Goal: Information Seeking & Learning: Learn about a topic

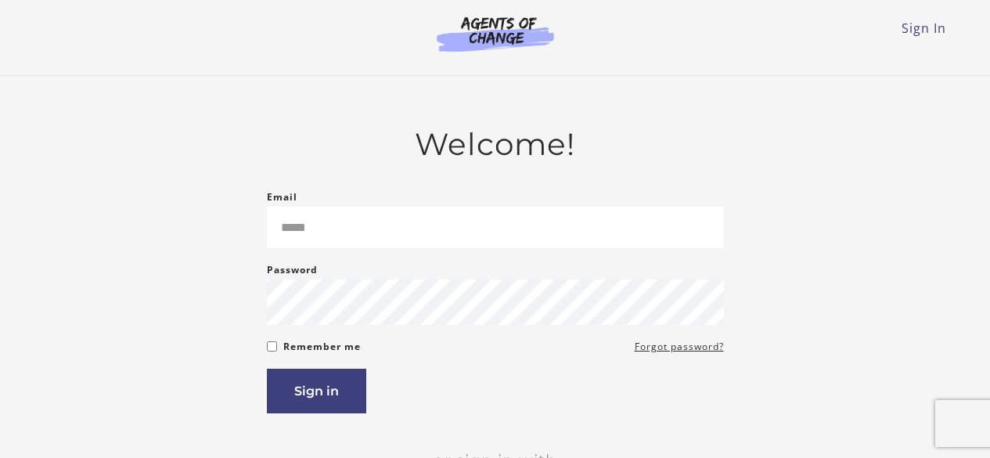
scroll to position [78, 0]
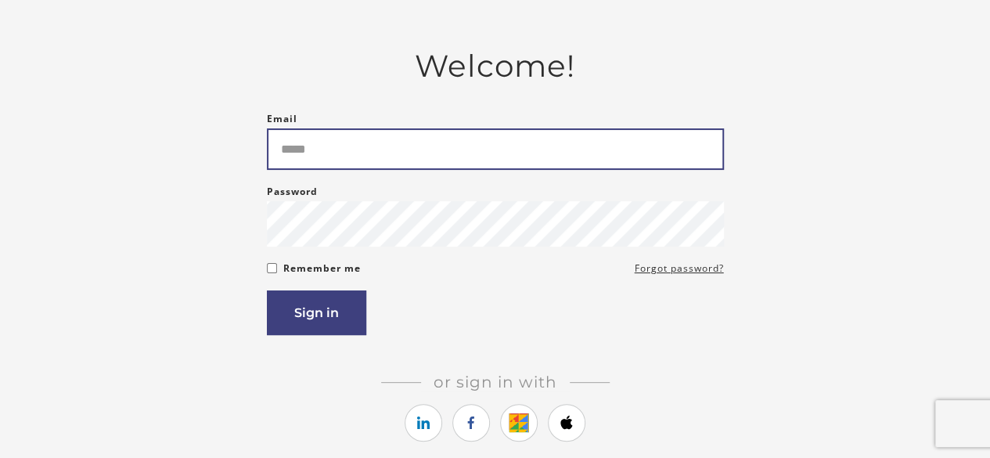
drag, startPoint x: 0, startPoint y: 0, endPoint x: 406, endPoint y: 148, distance: 431.7
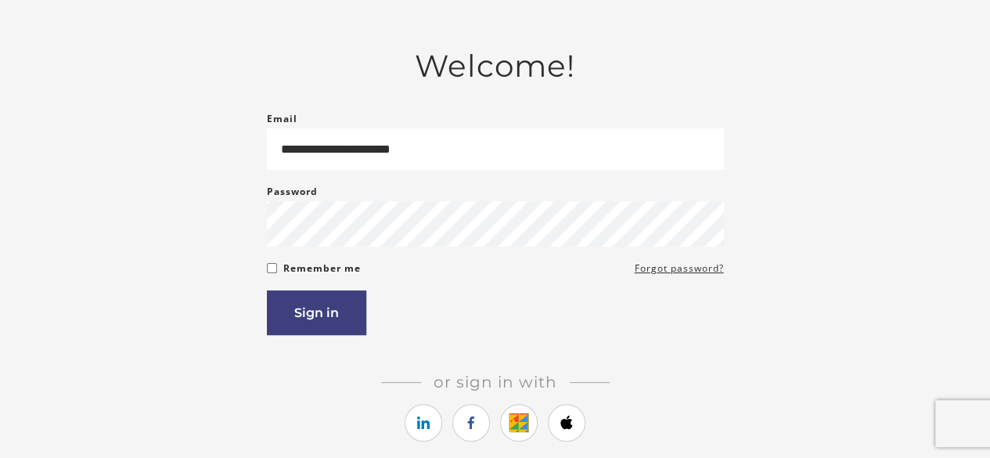
type input "**********"
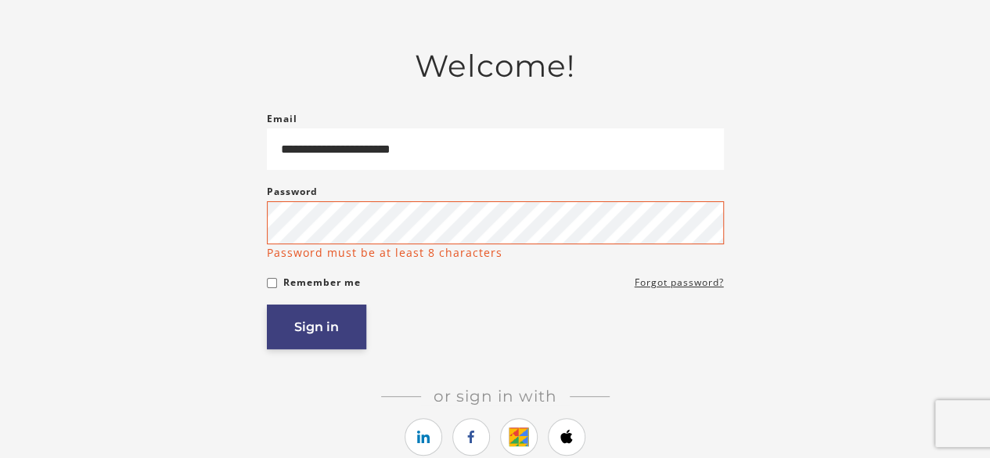
click at [319, 330] on button "Sign in" at bounding box center [316, 327] width 99 height 45
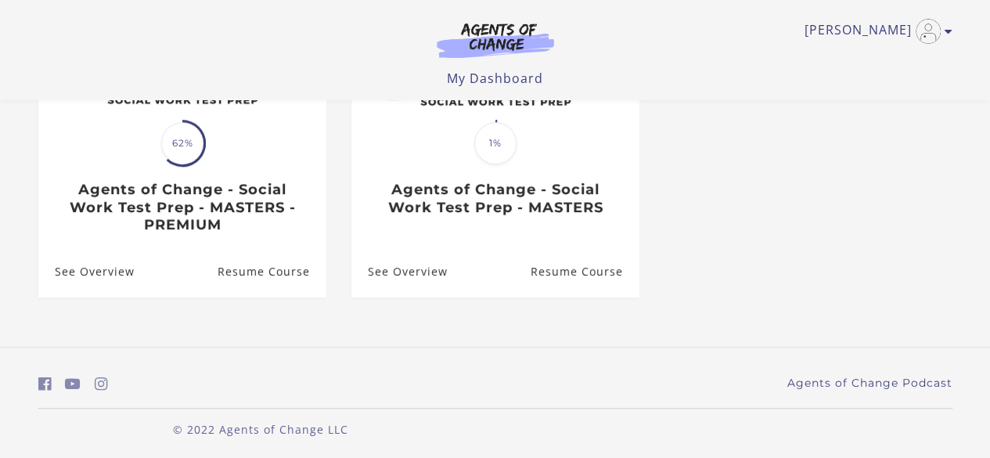
scroll to position [262, 0]
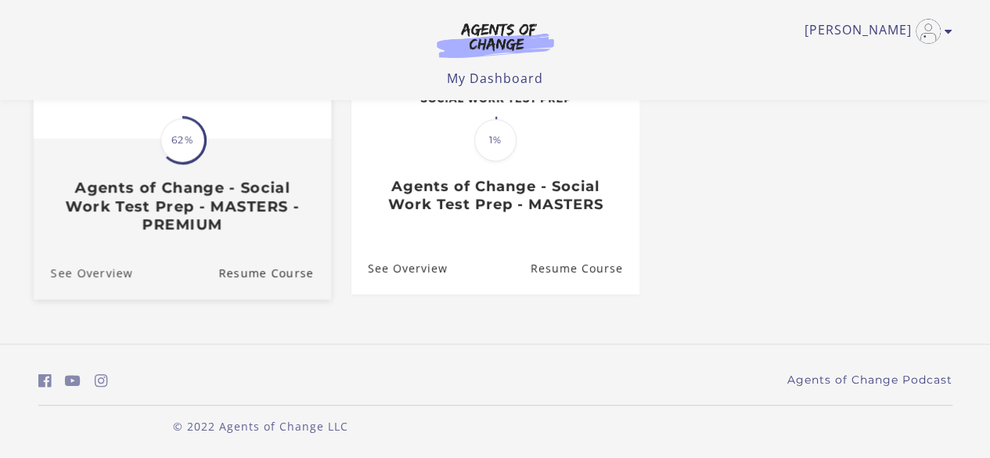
click at [100, 273] on link "See Overview" at bounding box center [82, 272] width 99 height 52
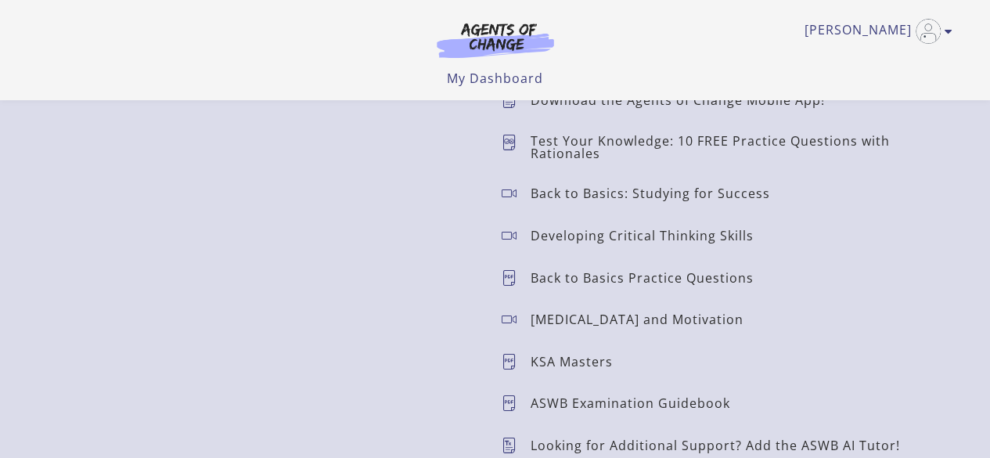
scroll to position [1253, 0]
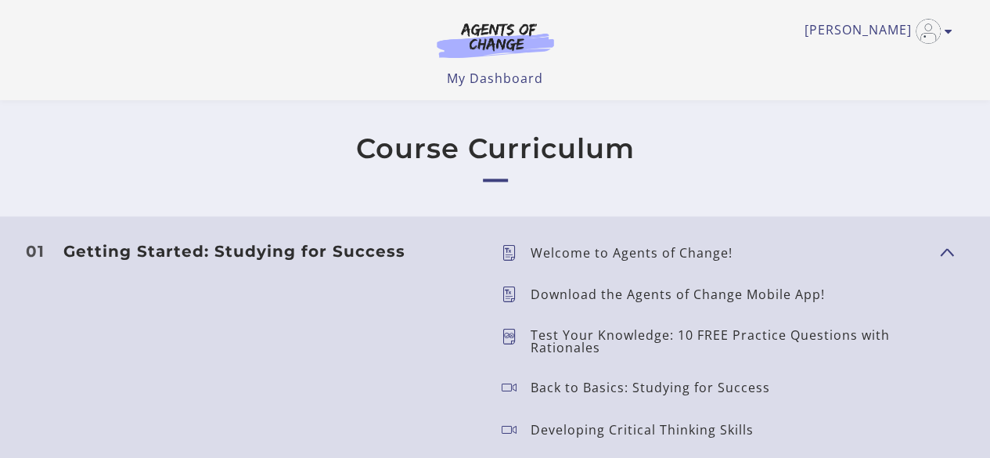
click at [352, 256] on h3 "Getting Started: Studying for Success" at bounding box center [269, 250] width 413 height 19
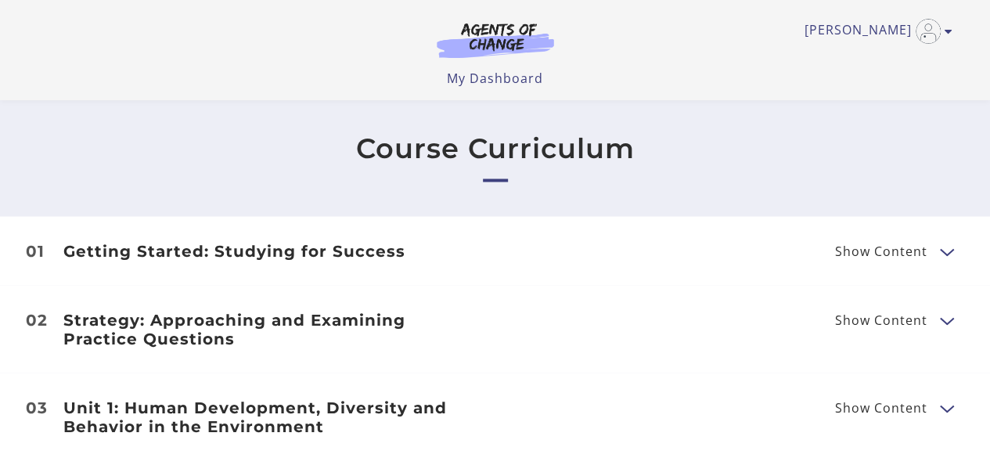
click at [337, 254] on h3 "Getting Started: Studying for Success" at bounding box center [269, 250] width 413 height 19
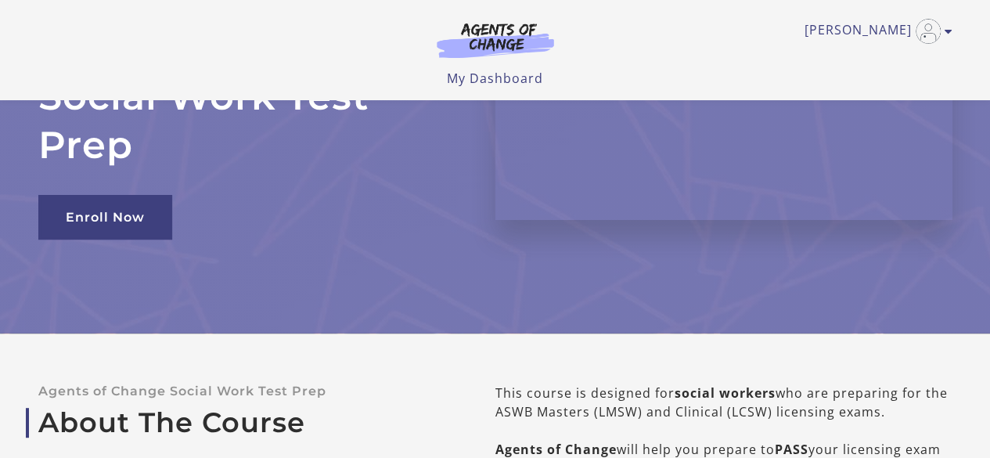
scroll to position [0, 0]
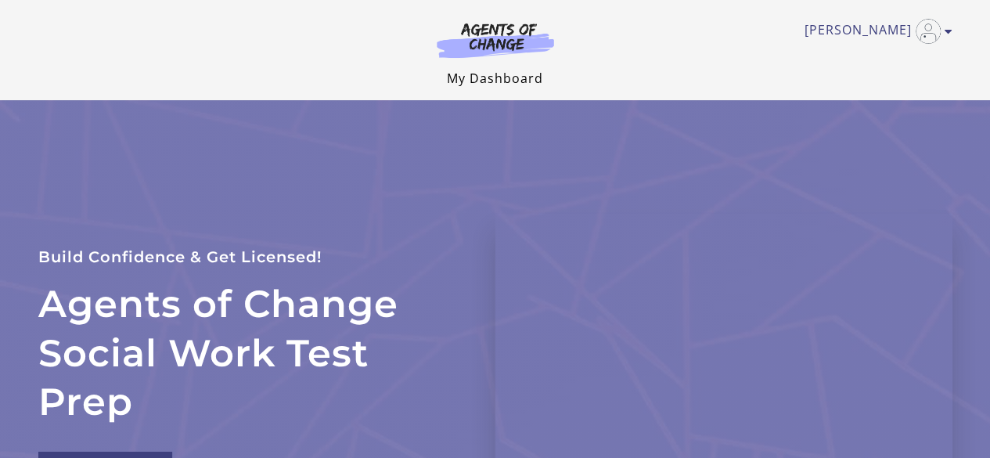
click at [505, 82] on link "My Dashboard" at bounding box center [495, 78] width 96 height 17
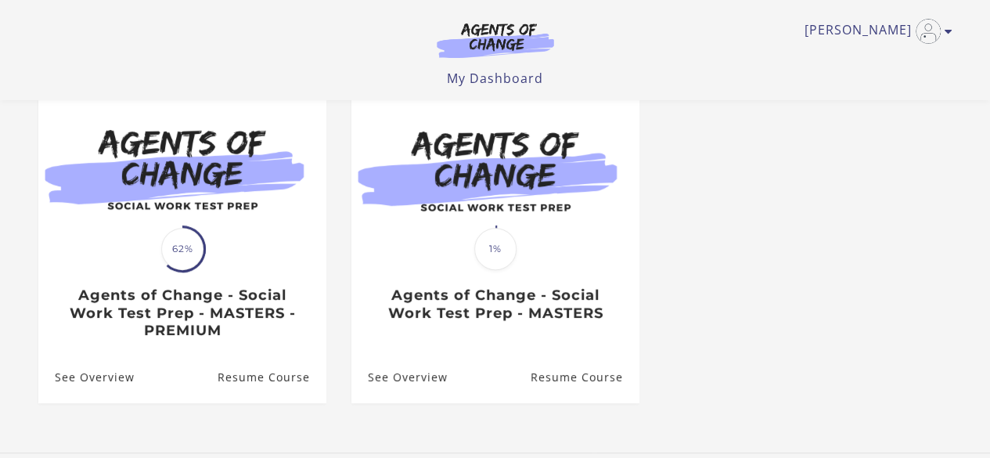
scroll to position [157, 0]
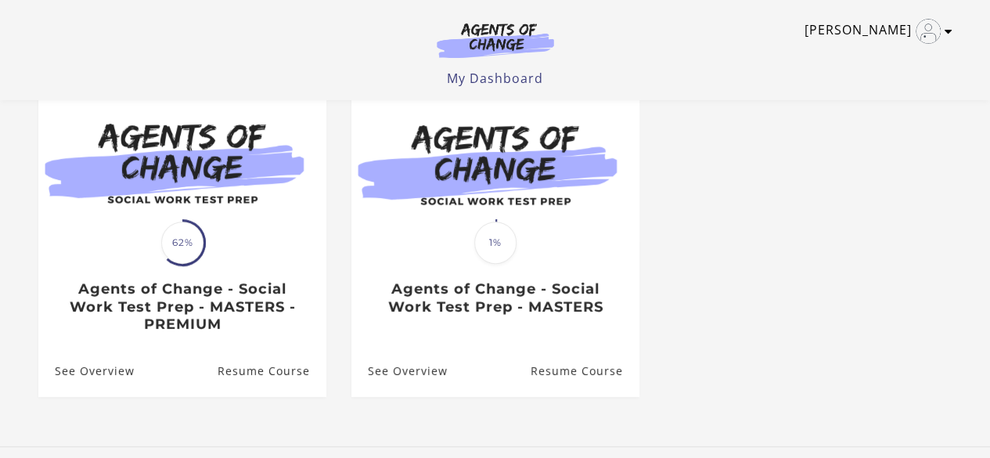
click at [915, 27] on link "[PERSON_NAME]" at bounding box center [875, 31] width 140 height 25
click at [862, 56] on link "My Account" at bounding box center [888, 57] width 138 height 27
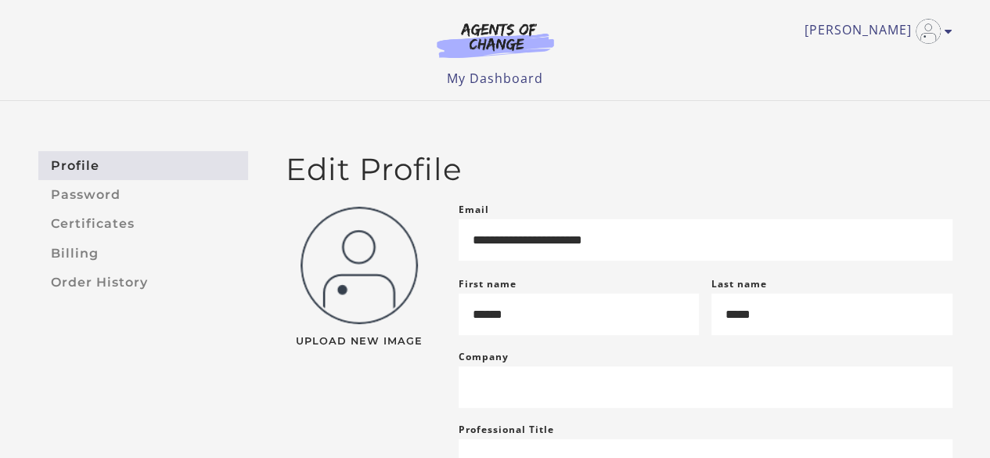
scroll to position [78, 0]
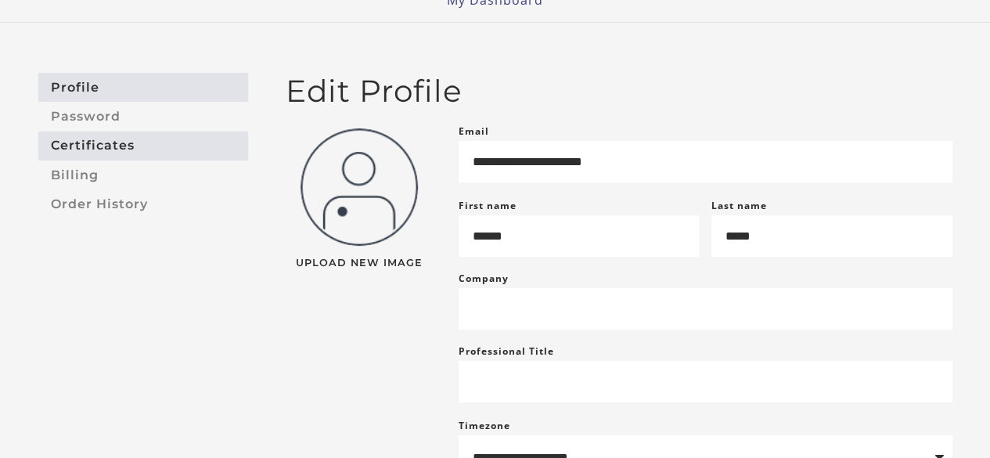
click at [142, 156] on link "Certificates" at bounding box center [143, 146] width 210 height 29
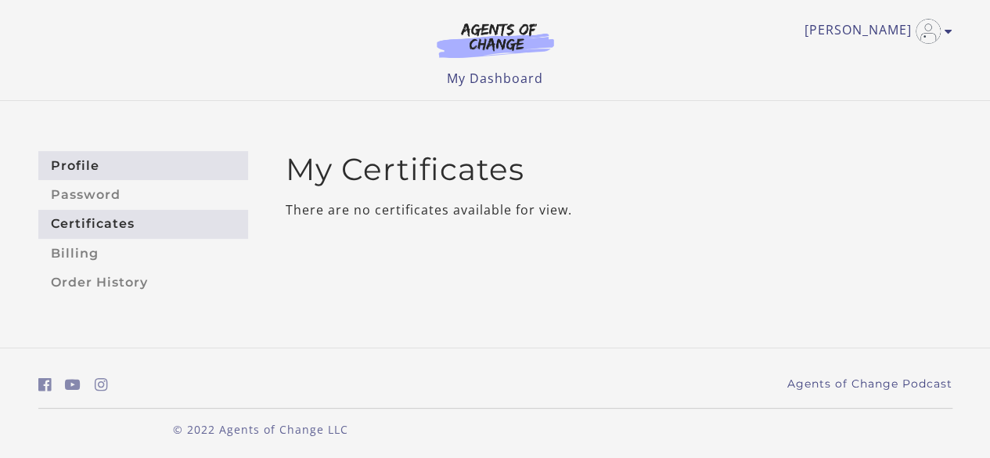
click at [124, 168] on link "Profile" at bounding box center [143, 165] width 210 height 29
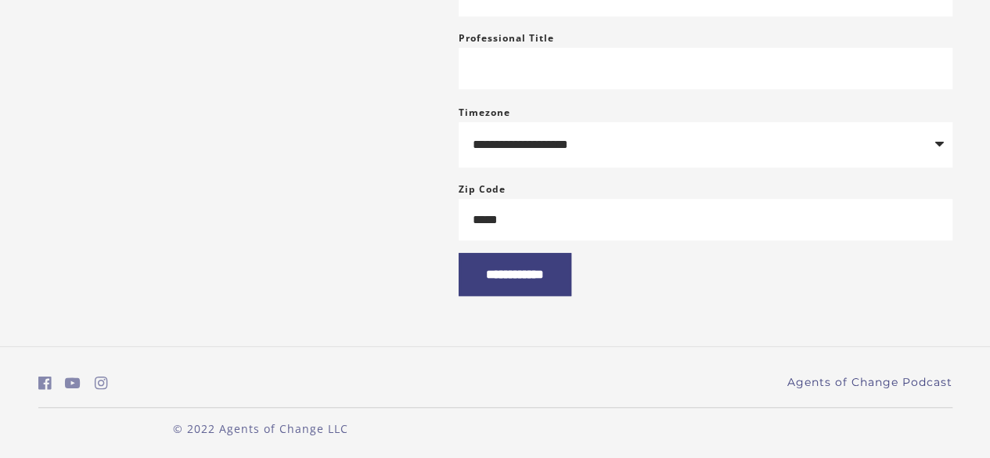
scroll to position [78, 0]
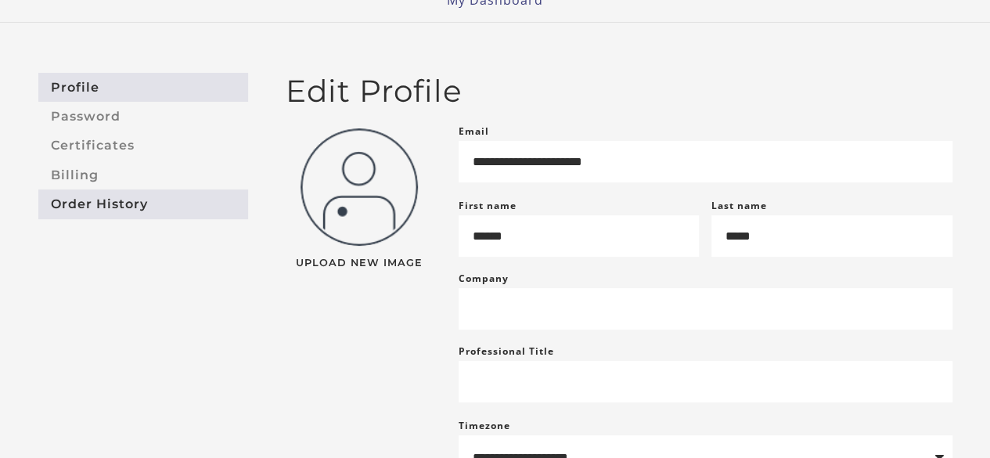
click at [110, 207] on link "Order History" at bounding box center [143, 203] width 210 height 29
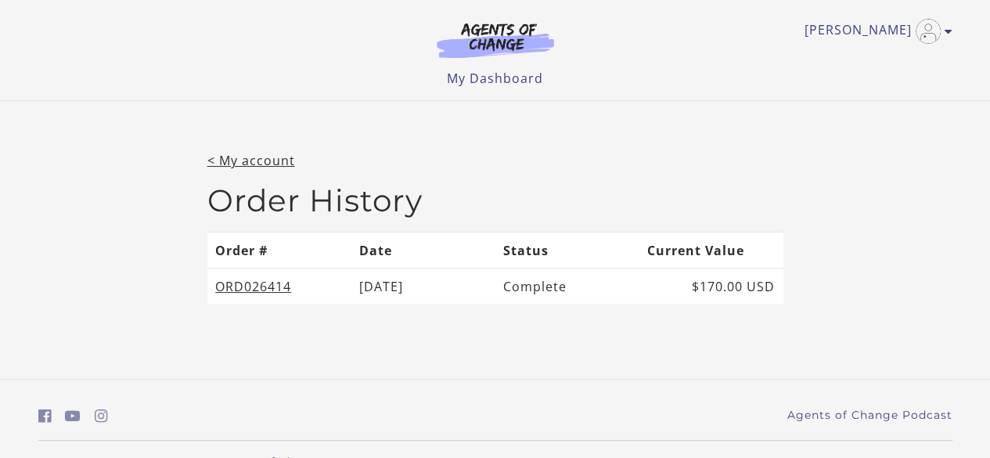
click at [518, 87] on li "My Dashboard" at bounding box center [495, 78] width 96 height 19
click at [519, 78] on link "My Dashboard" at bounding box center [495, 78] width 96 height 17
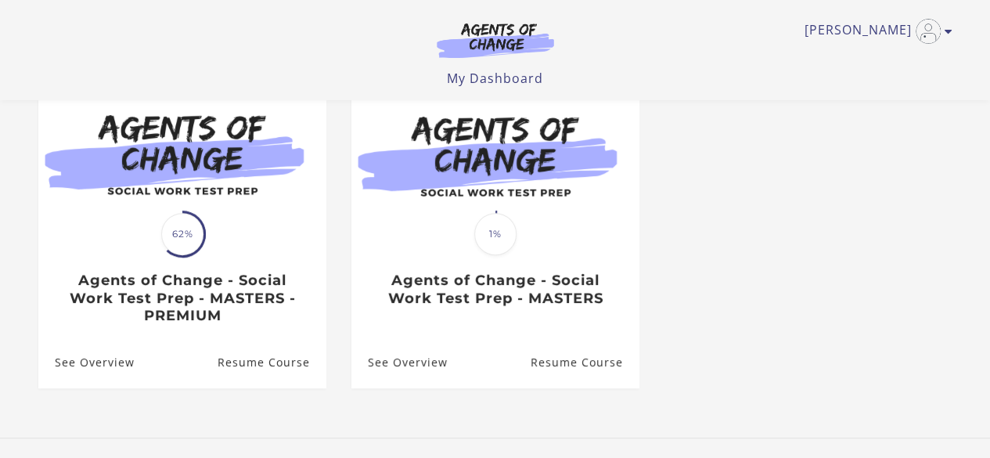
scroll to position [235, 0]
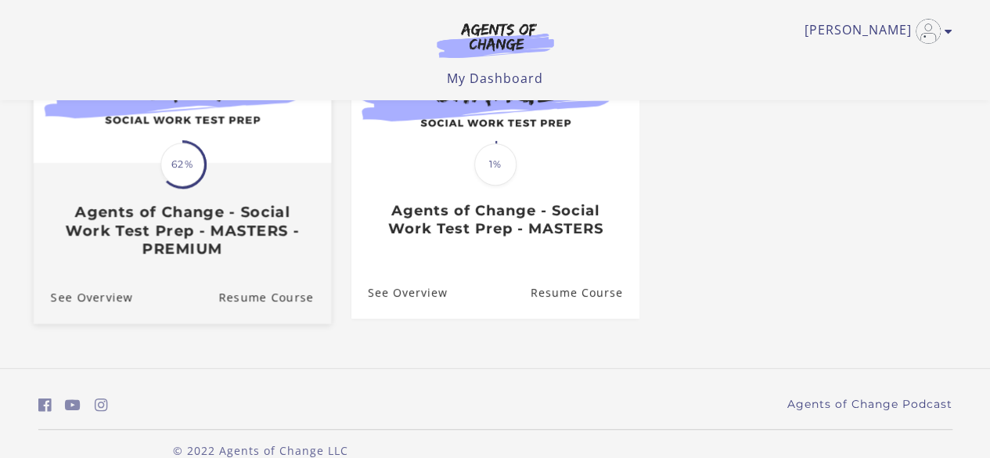
click at [171, 201] on div "Translation missing: en.liquid.partials.dashboard_course_card.progress_descript…" at bounding box center [181, 210] width 297 height 93
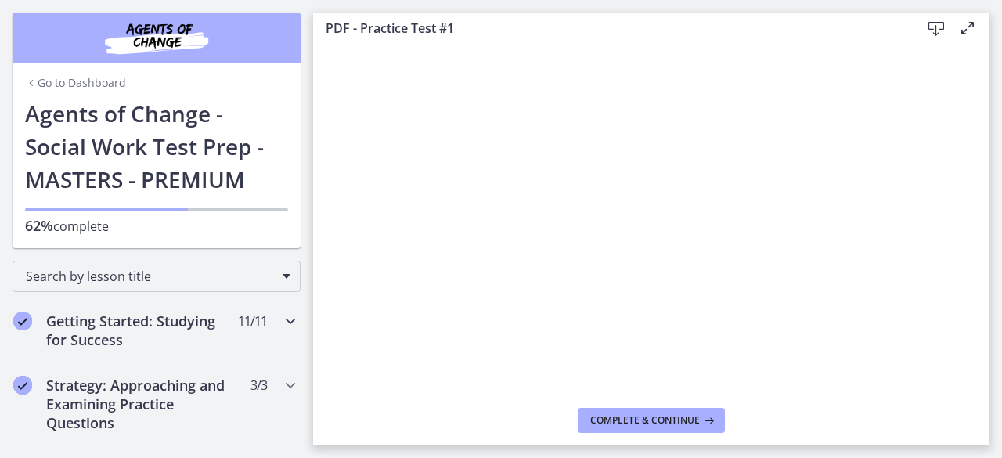
click at [269, 330] on div "Getting Started: Studying for Success 11 / 11 Completed" at bounding box center [157, 330] width 288 height 64
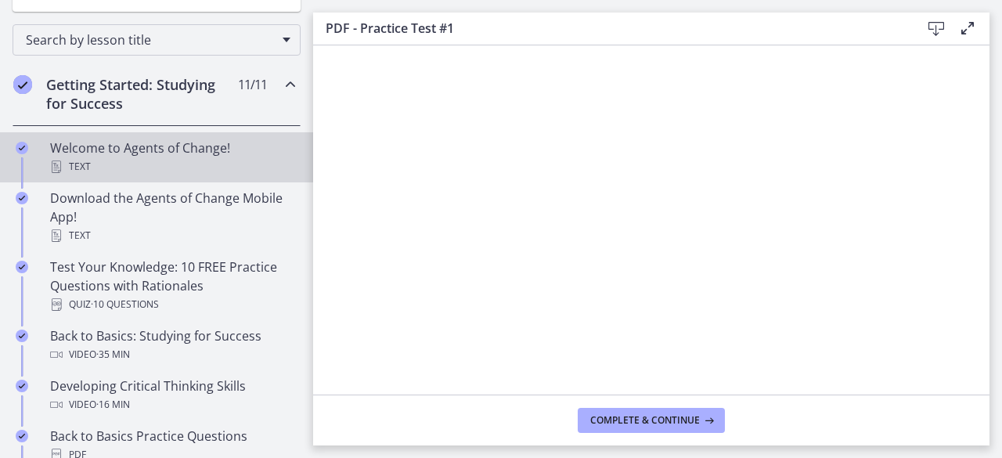
scroll to position [313, 0]
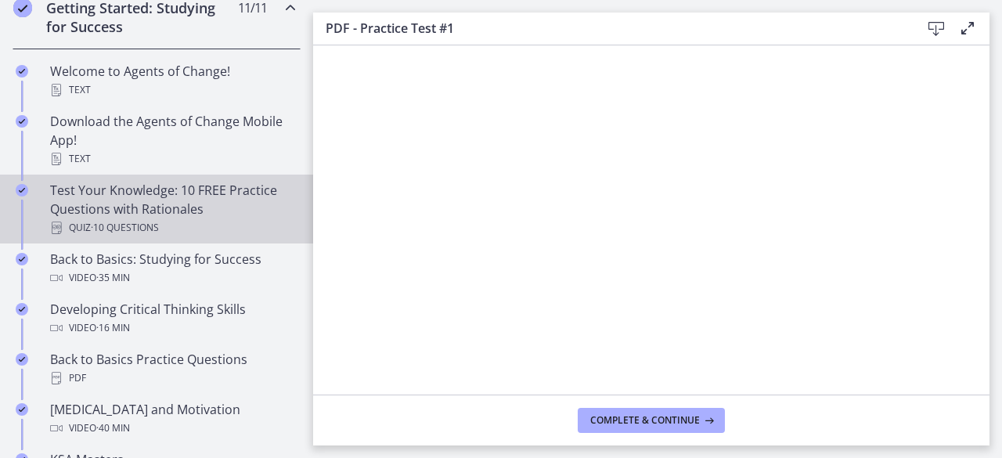
click at [164, 215] on div "Test Your Knowledge: 10 FREE Practice Questions with Rationales Quiz · 10 Quest…" at bounding box center [172, 209] width 244 height 56
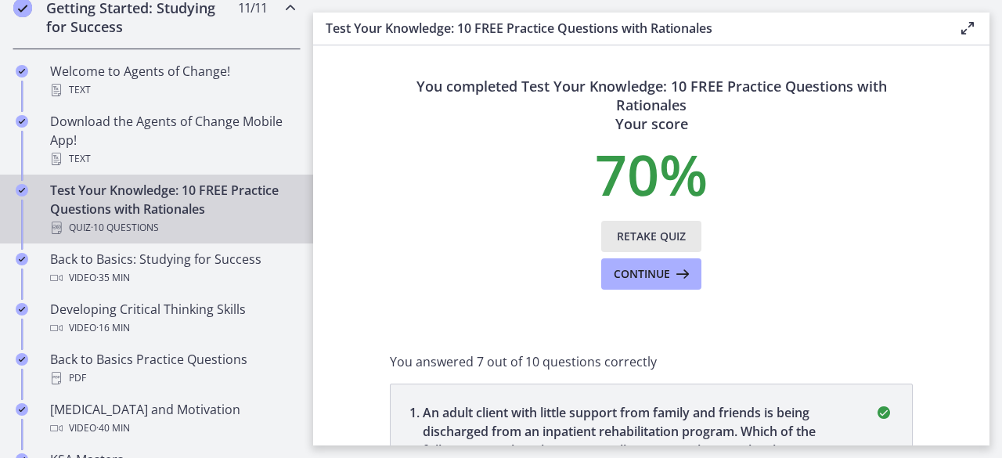
click at [678, 239] on span "Retake Quiz" at bounding box center [651, 236] width 69 height 19
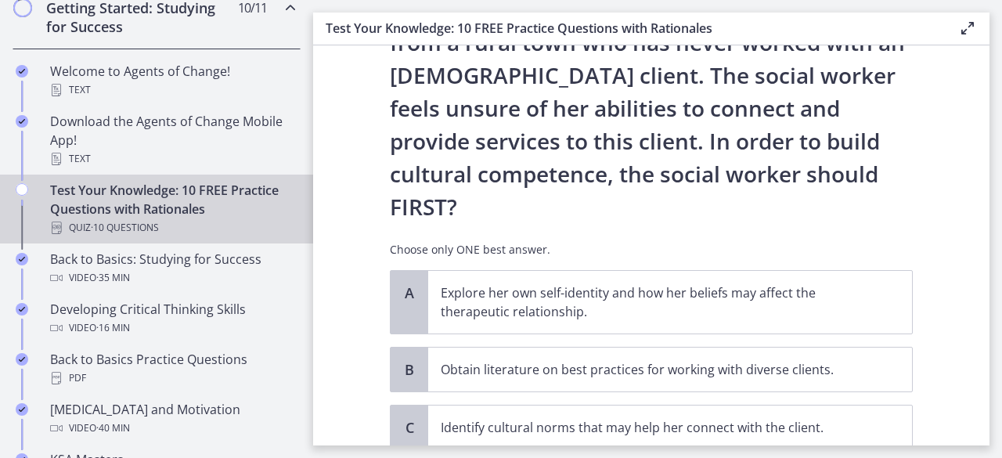
scroll to position [235, 0]
click at [589, 283] on p "Explore her own self-identity and how her beliefs may affect the therapeutic re…" at bounding box center [654, 302] width 427 height 38
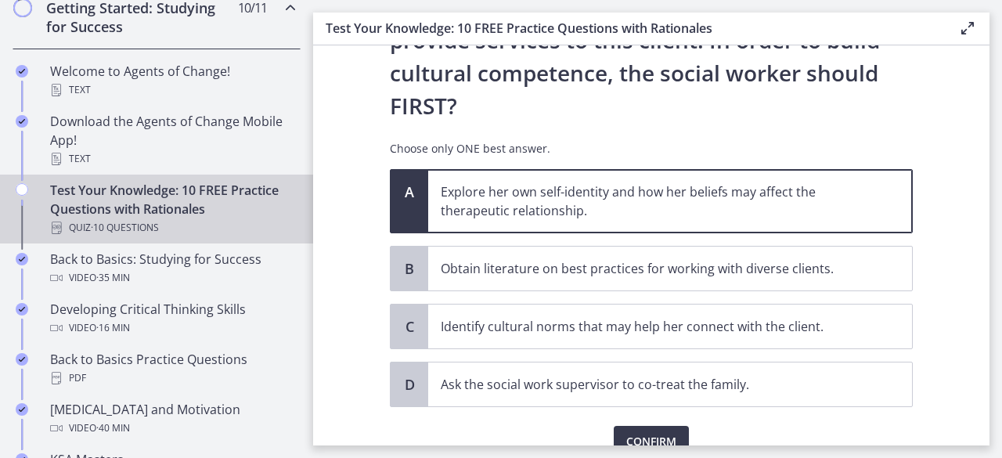
scroll to position [341, 0]
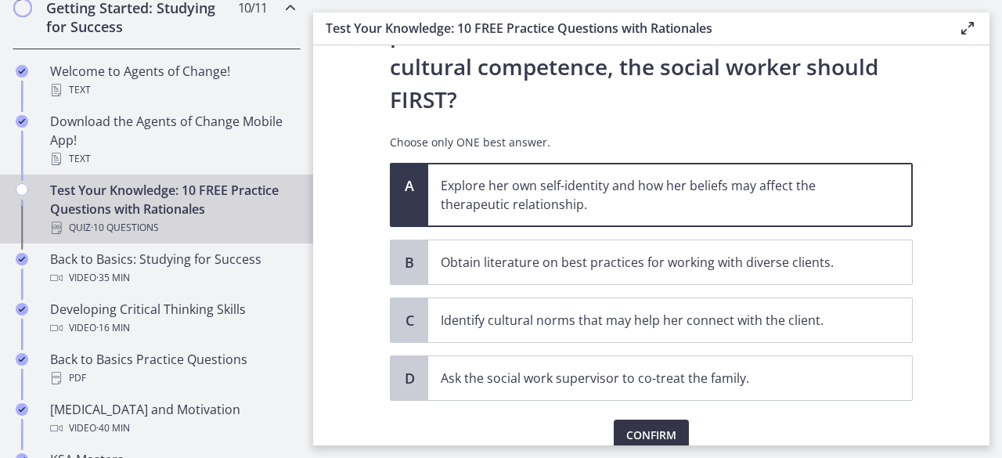
click at [651, 426] on span "Confirm" at bounding box center [651, 435] width 50 height 19
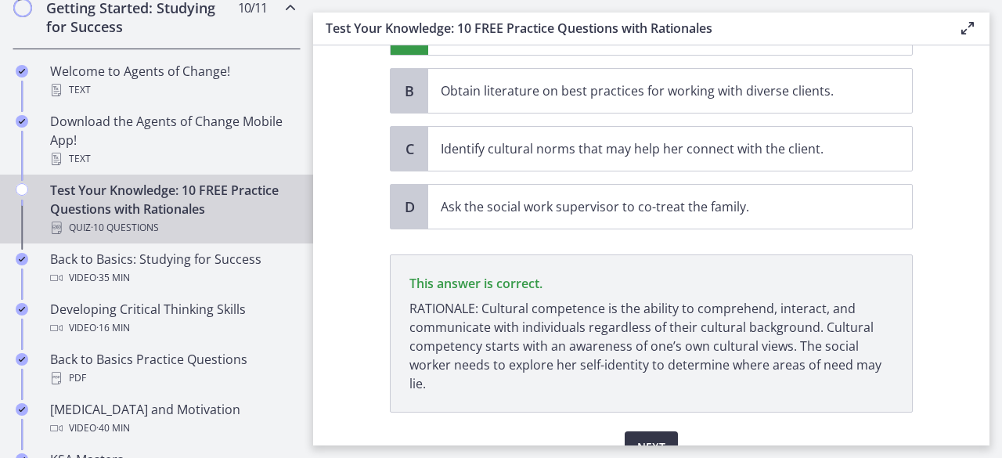
scroll to position [524, 0]
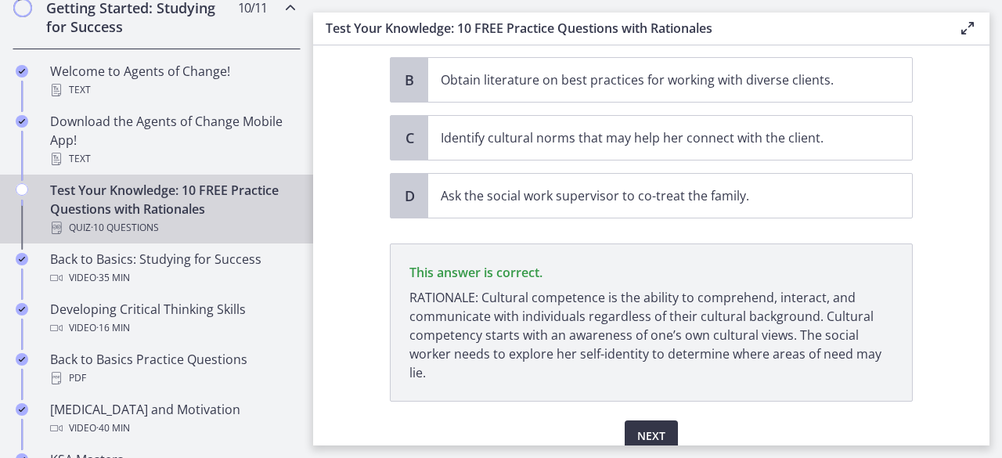
click at [656, 420] on button "Next" at bounding box center [651, 435] width 53 height 31
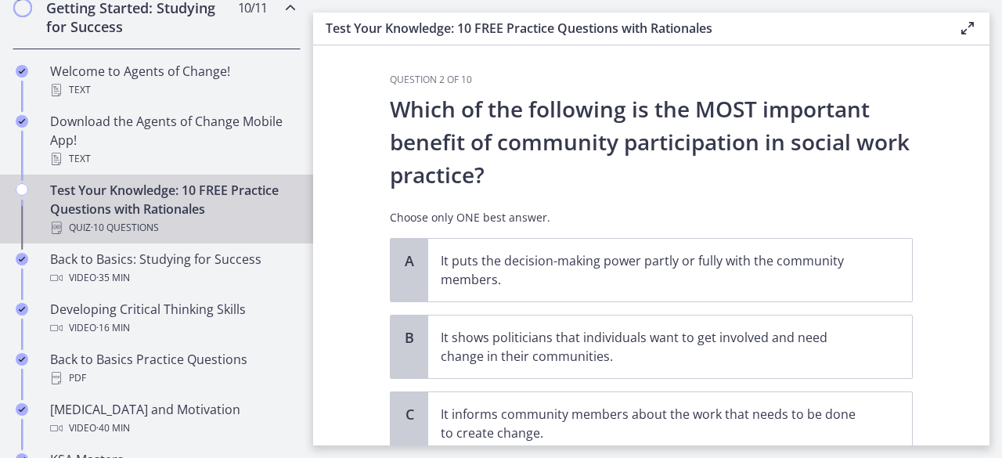
scroll to position [0, 0]
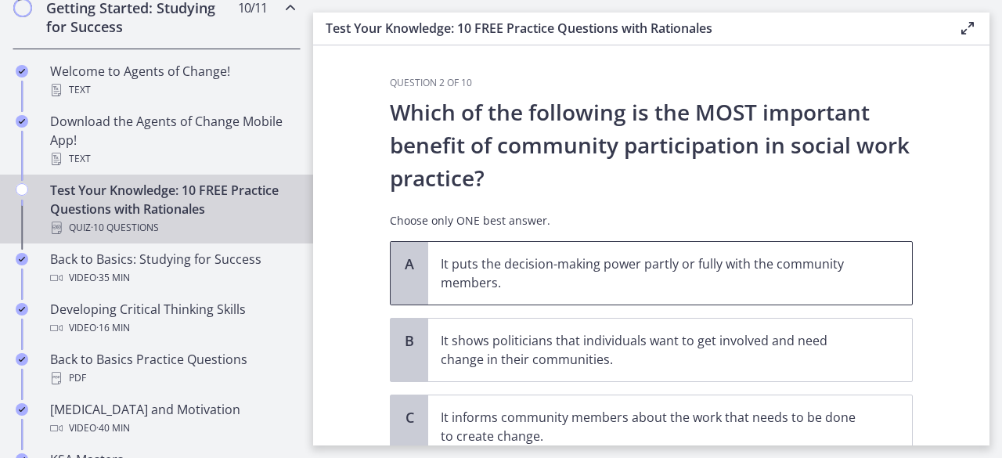
click at [831, 270] on p "It puts the decision-making power partly or fully with the community members." at bounding box center [654, 273] width 427 height 38
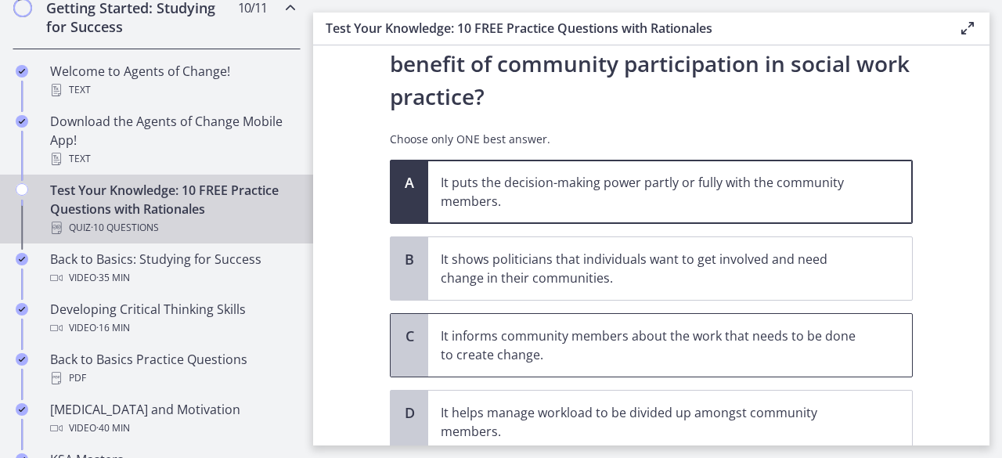
scroll to position [157, 0]
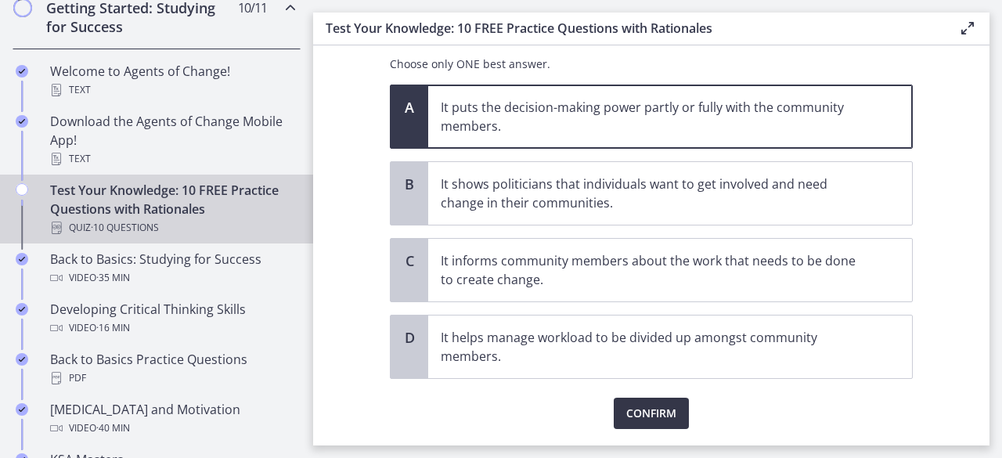
click at [664, 416] on span "Confirm" at bounding box center [651, 413] width 50 height 19
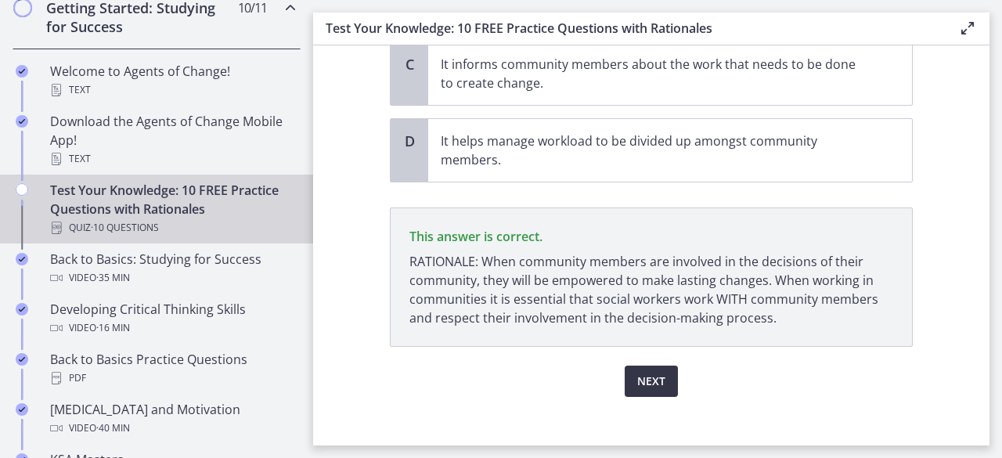
scroll to position [364, 0]
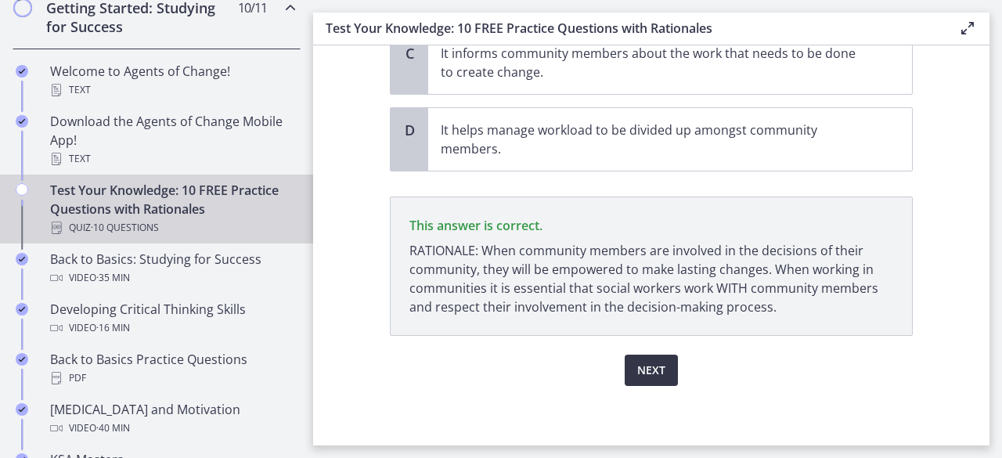
click at [653, 369] on span "Next" at bounding box center [651, 370] width 28 height 19
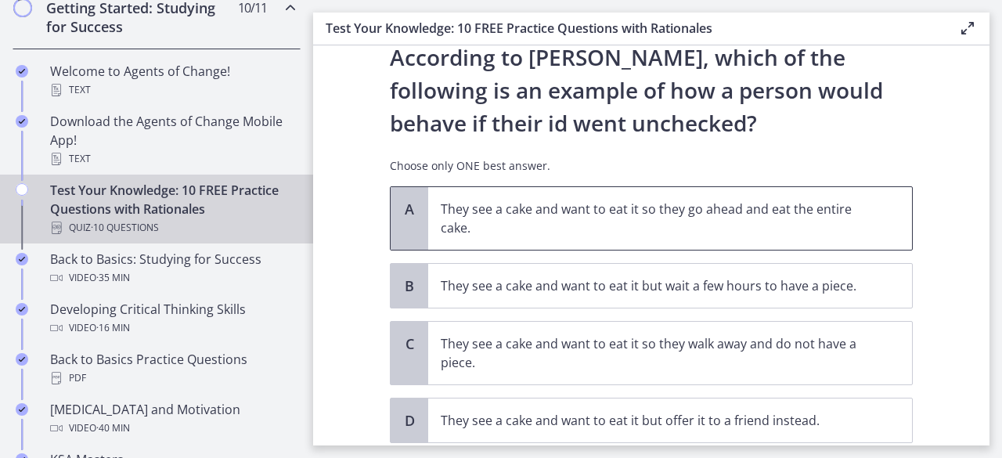
scroll to position [78, 0]
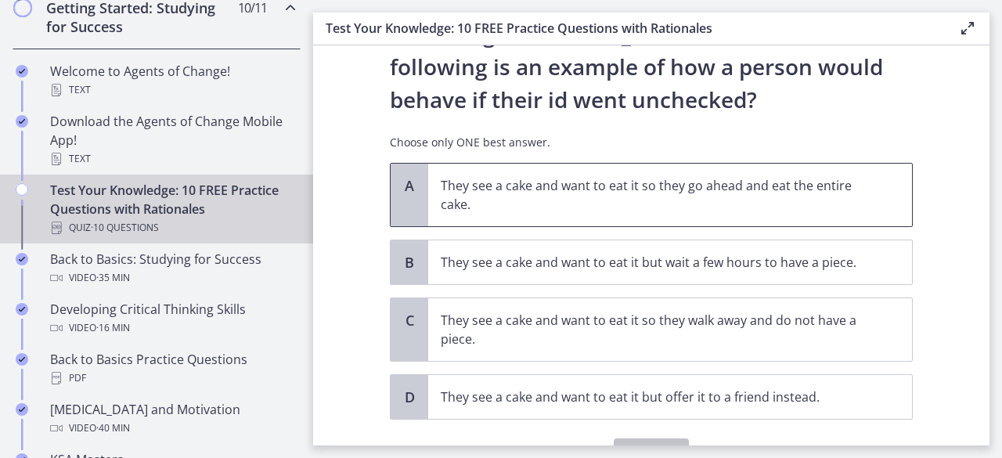
click at [813, 194] on p "They see a cake and want to eat it so they go ahead and eat the entire cake." at bounding box center [654, 195] width 427 height 38
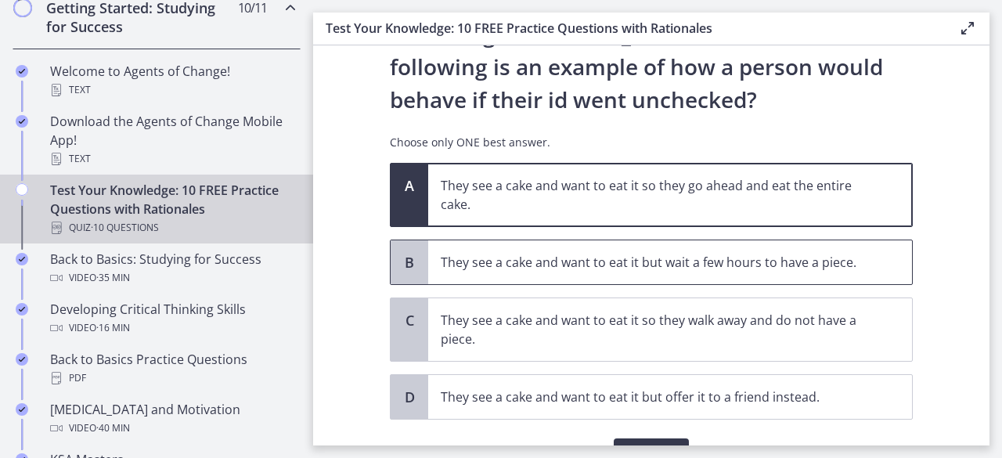
scroll to position [163, 0]
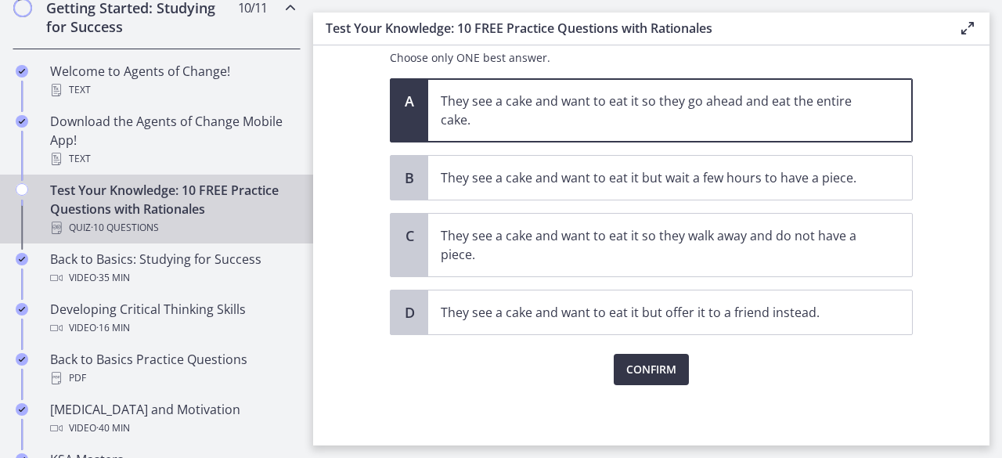
click at [653, 364] on span "Confirm" at bounding box center [651, 369] width 50 height 19
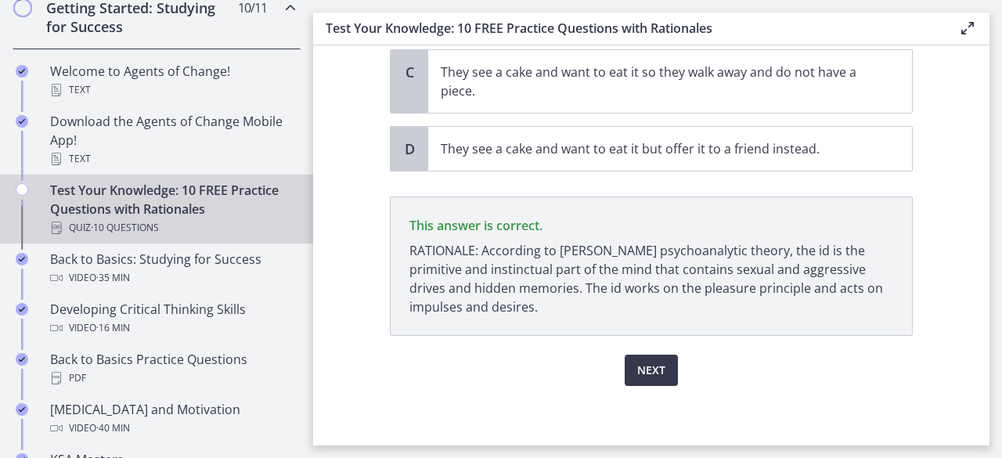
scroll to position [326, 0]
click at [651, 363] on span "Next" at bounding box center [651, 370] width 28 height 19
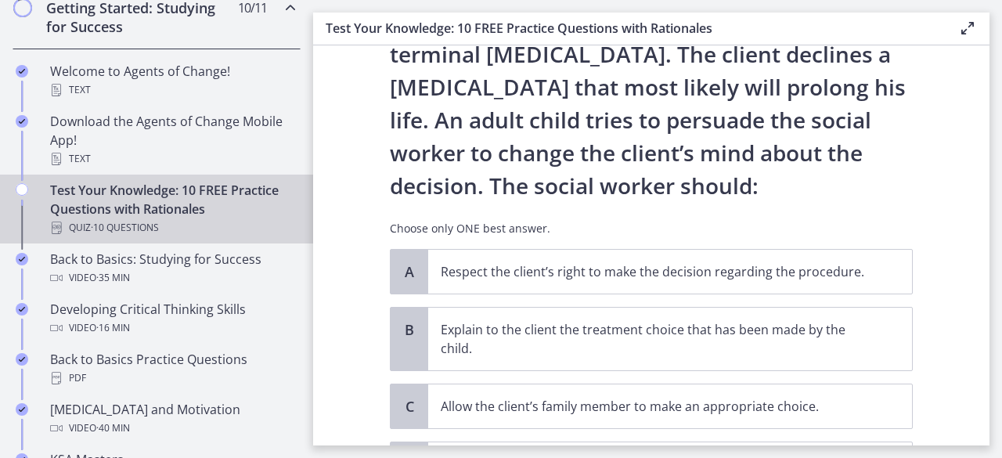
scroll to position [157, 0]
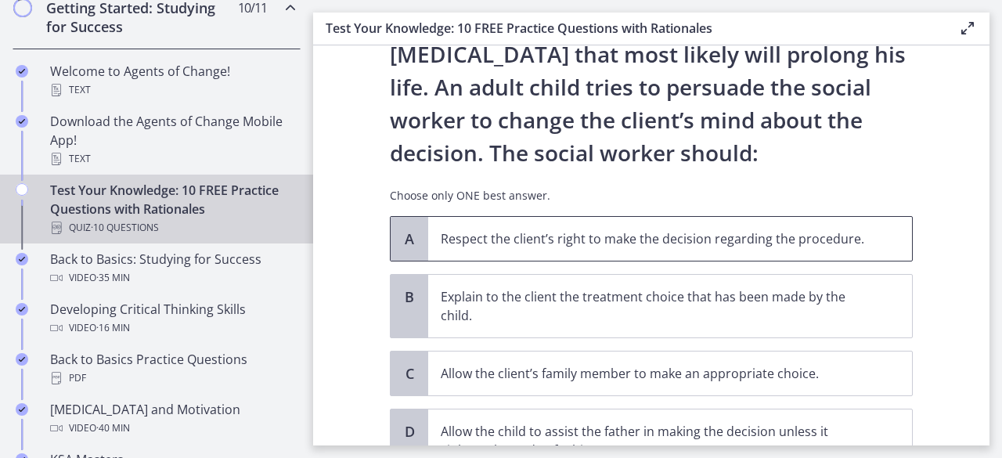
click at [781, 236] on p "Respect the client’s right to make the decision regarding the procedure." at bounding box center [654, 238] width 427 height 19
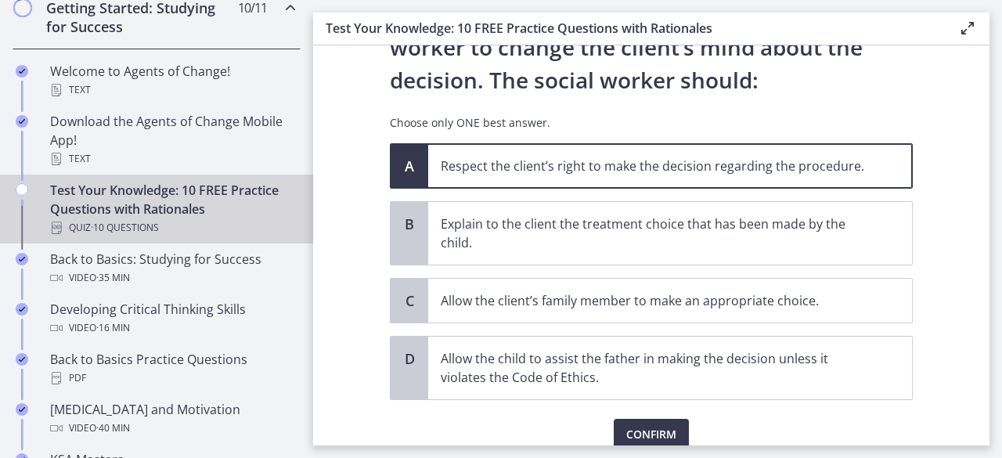
scroll to position [294, 0]
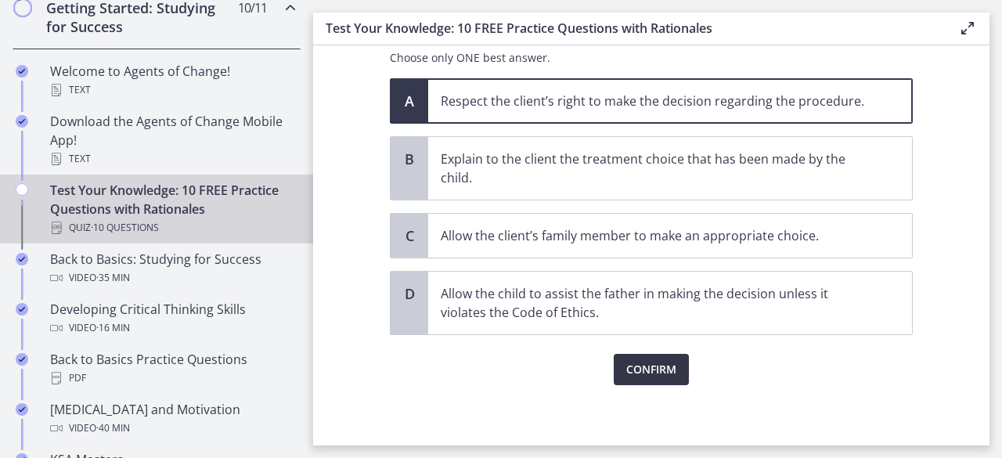
click at [661, 360] on span "Confirm" at bounding box center [651, 369] width 50 height 19
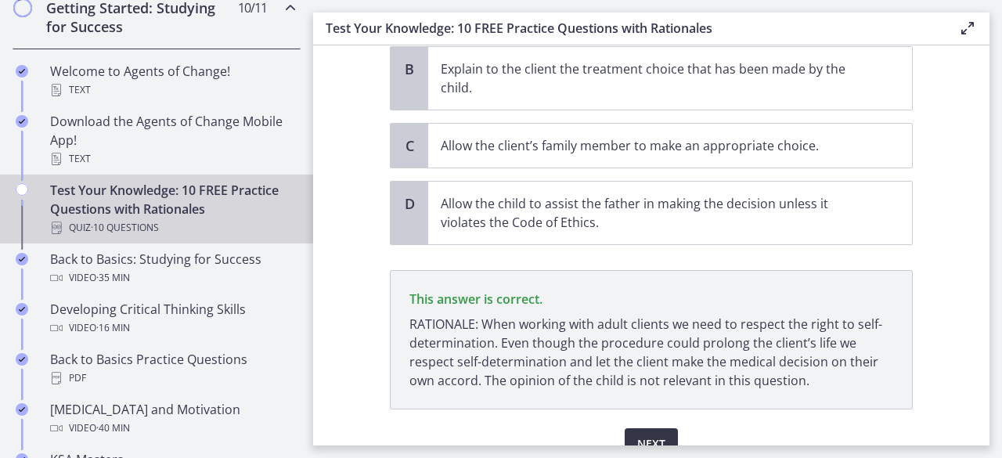
scroll to position [458, 0]
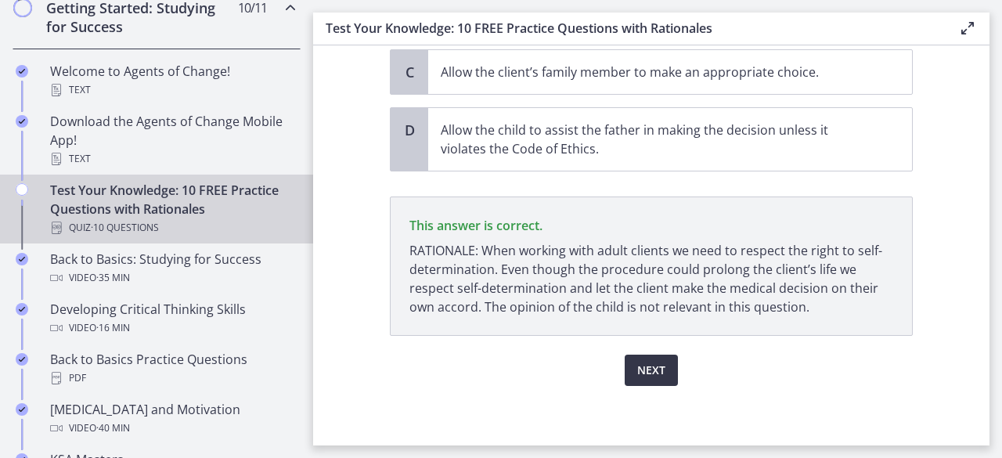
click at [635, 355] on button "Next" at bounding box center [651, 370] width 53 height 31
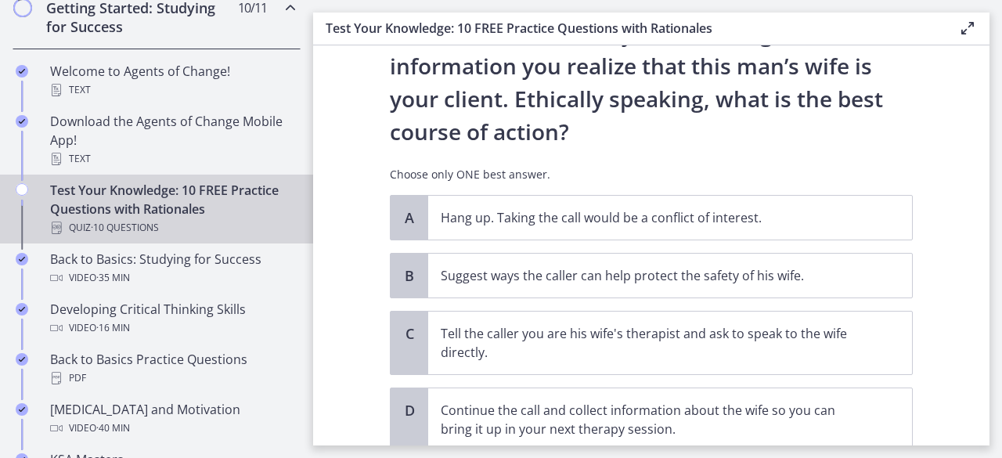
scroll to position [235, 0]
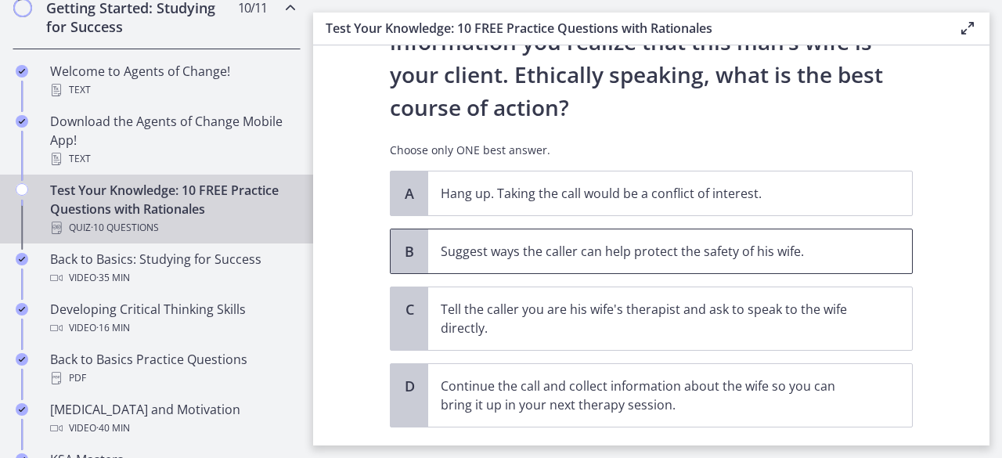
click at [441, 251] on p "Suggest ways the caller can help protect the safety of his wife." at bounding box center [654, 251] width 427 height 19
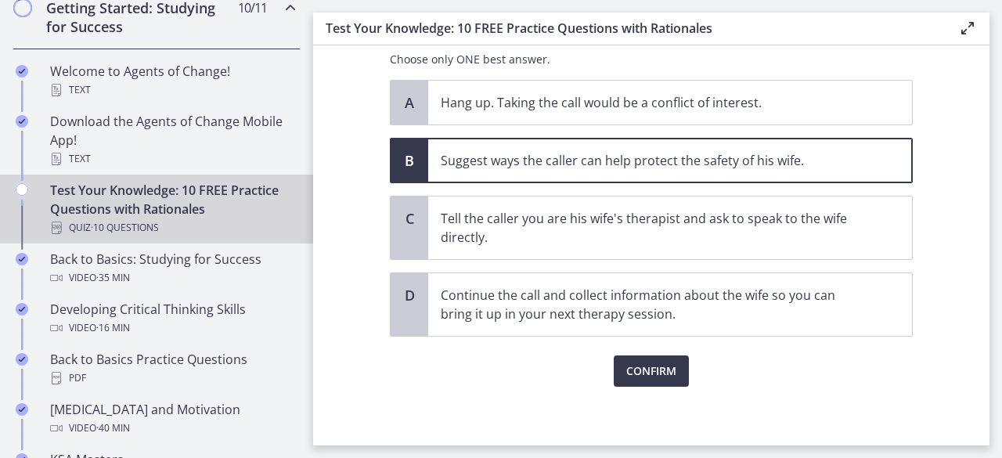
scroll to position [327, 0]
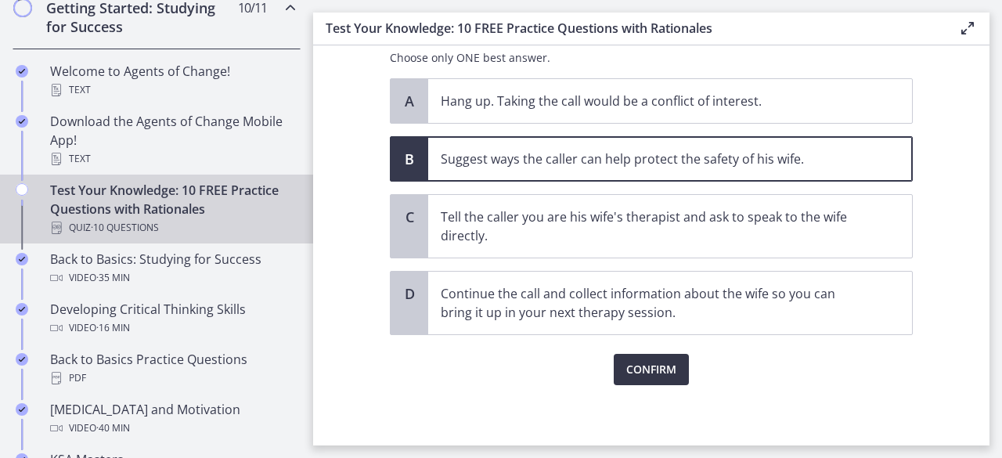
click at [641, 379] on button "Confirm" at bounding box center [651, 369] width 75 height 31
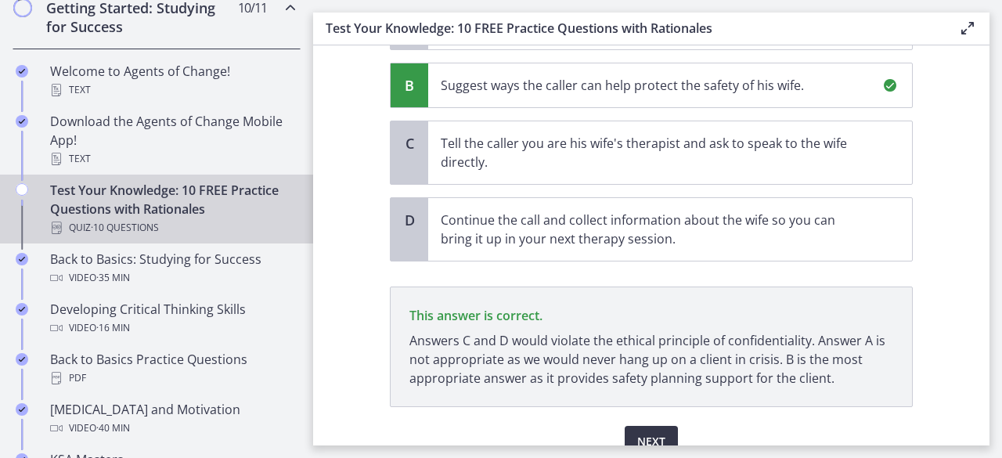
scroll to position [472, 0]
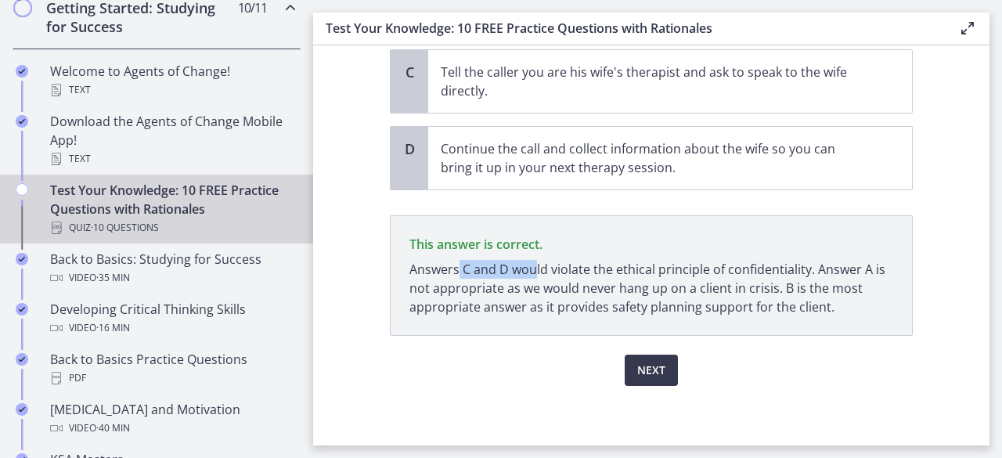
drag, startPoint x: 458, startPoint y: 264, endPoint x: 527, endPoint y: 264, distance: 68.9
click at [528, 265] on p "Answers C and D would violate the ethical principle of confidentiality. Answer …" at bounding box center [651, 288] width 484 height 56
click at [518, 260] on p "Answers C and D would violate the ethical principle of confidentiality. Answer …" at bounding box center [651, 288] width 484 height 56
click at [647, 372] on span "Next" at bounding box center [651, 370] width 28 height 19
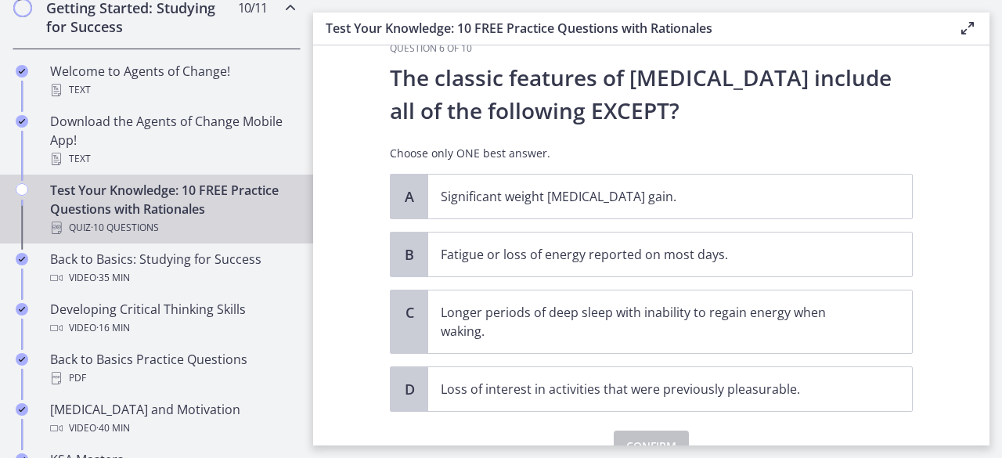
scroll to position [36, 0]
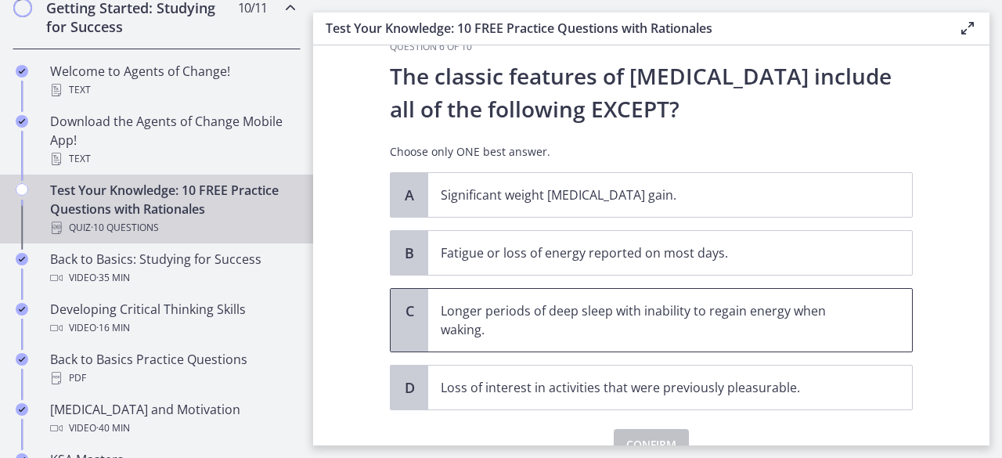
click at [838, 305] on p "Longer periods of deep sleep with inability to regain energy when waking." at bounding box center [654, 320] width 427 height 38
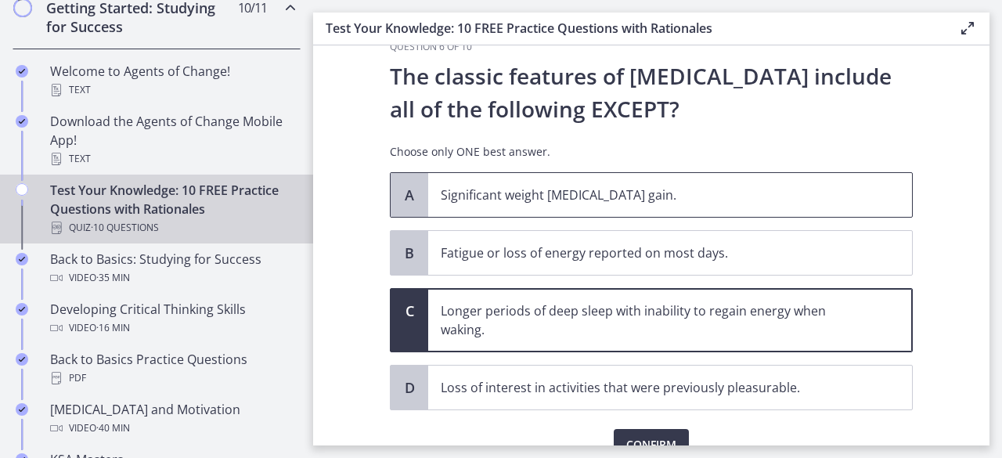
click at [831, 201] on p "Significant weight loss or weight gain." at bounding box center [654, 195] width 427 height 19
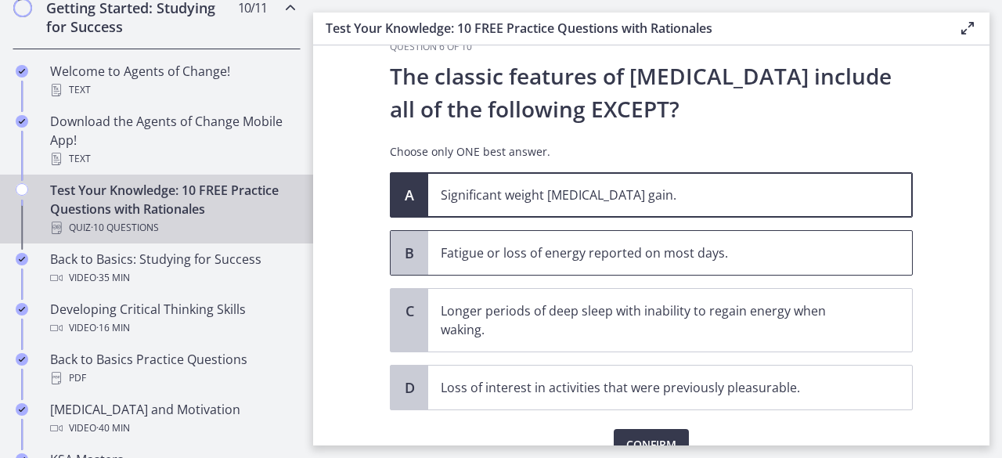
click at [824, 236] on span "Fatigue or loss of energy reported on most days." at bounding box center [670, 253] width 484 height 44
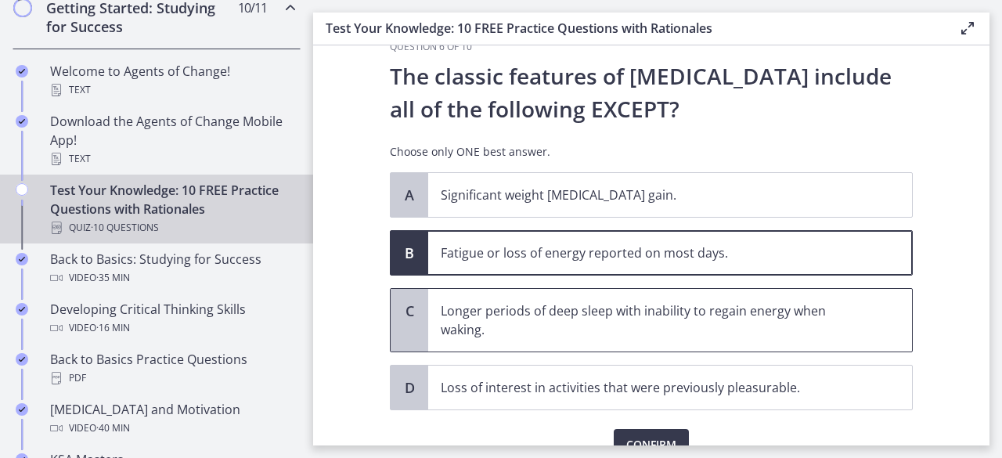
click at [813, 325] on p "Longer periods of deep sleep with inability to regain energy when waking." at bounding box center [654, 320] width 427 height 38
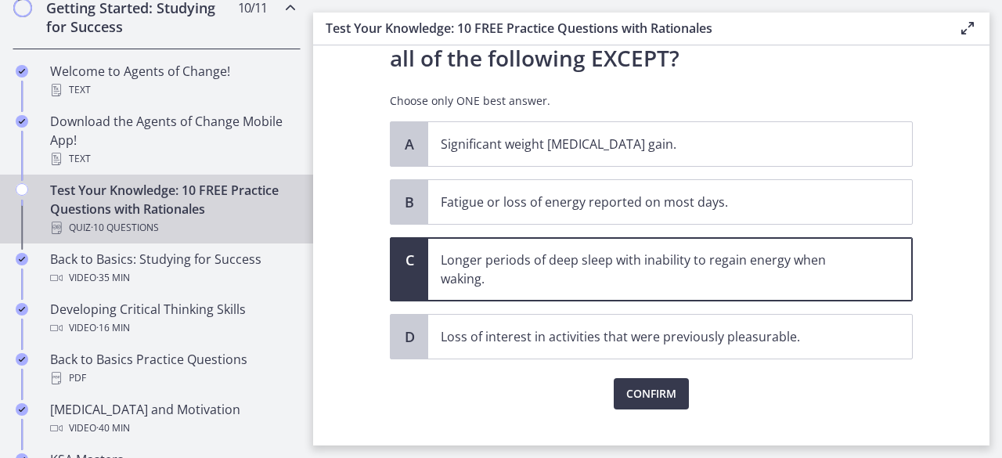
scroll to position [111, 0]
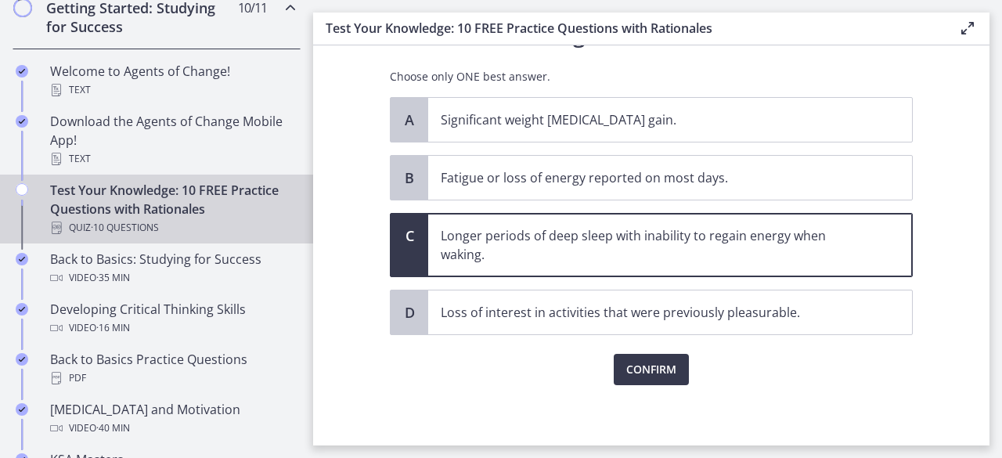
click at [683, 365] on div "Confirm" at bounding box center [651, 360] width 523 height 50
click at [656, 363] on span "Confirm" at bounding box center [651, 369] width 50 height 19
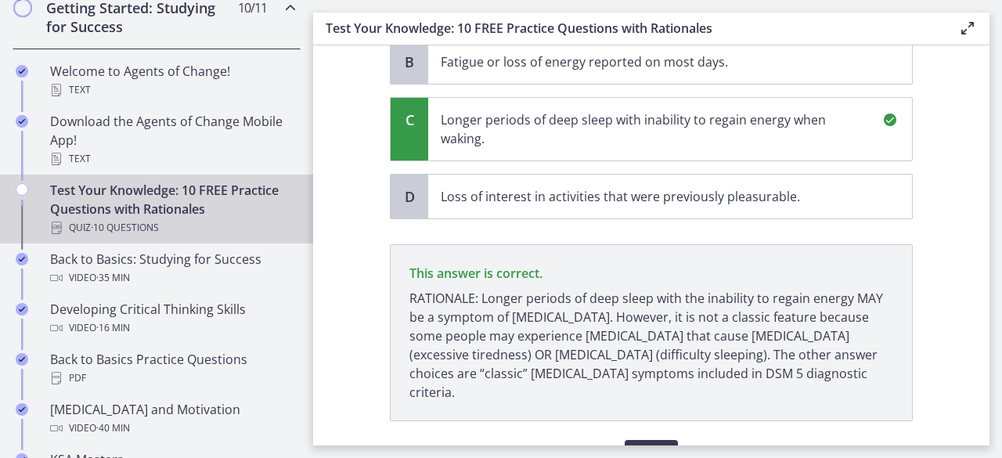
scroll to position [294, 0]
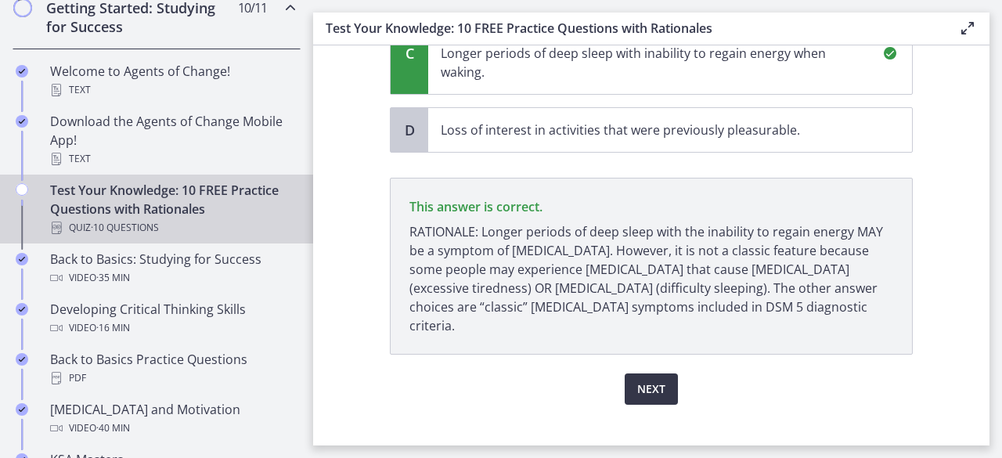
click at [637, 380] on span "Next" at bounding box center [651, 389] width 28 height 19
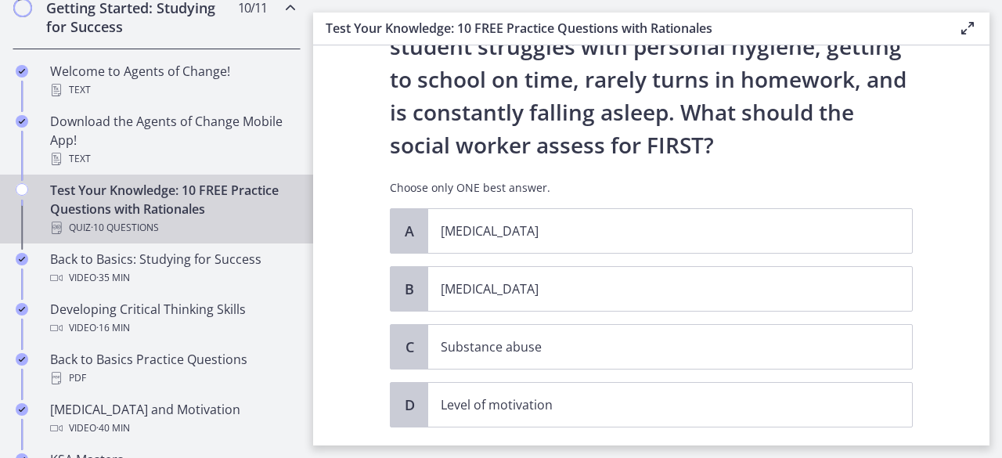
scroll to position [157, 0]
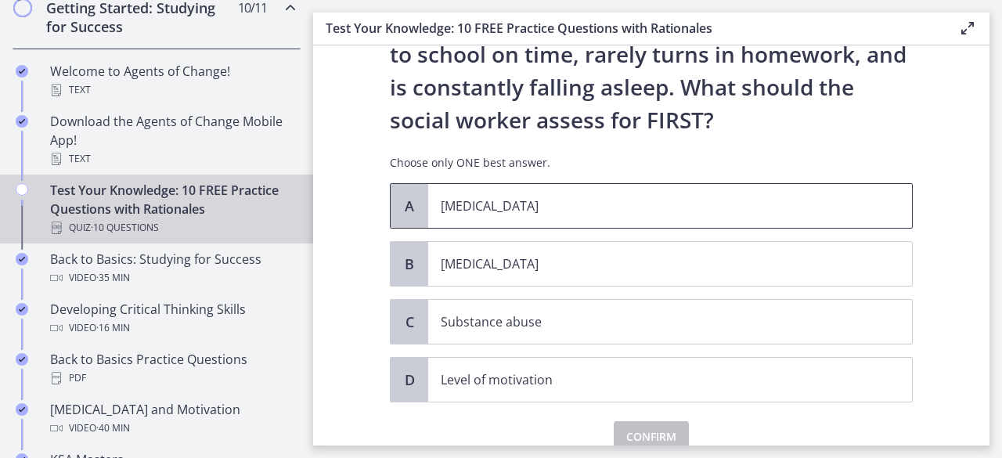
click at [587, 208] on p "Child abuse" at bounding box center [654, 205] width 427 height 19
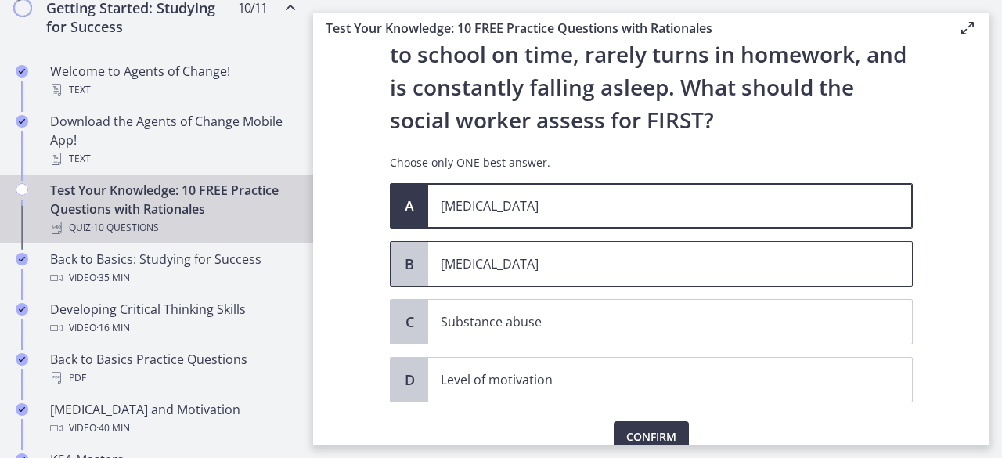
click at [645, 267] on p "Child neglect" at bounding box center [654, 263] width 427 height 19
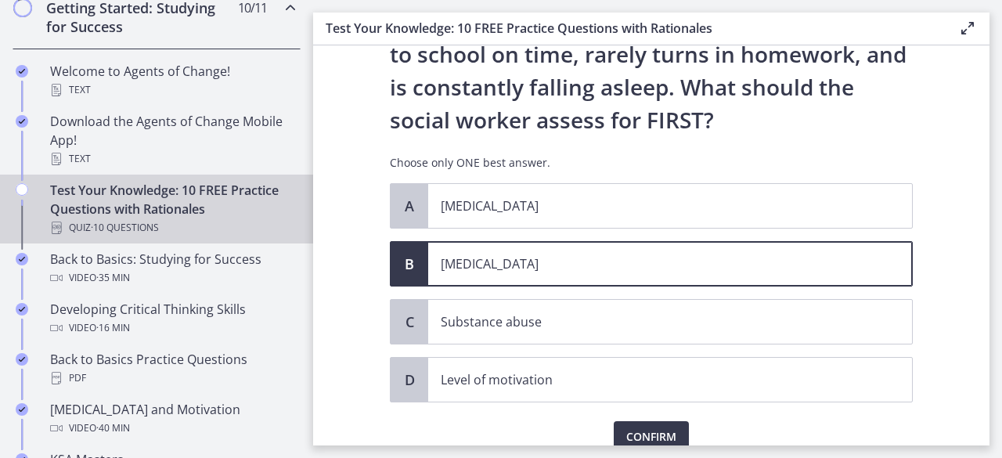
scroll to position [224, 0]
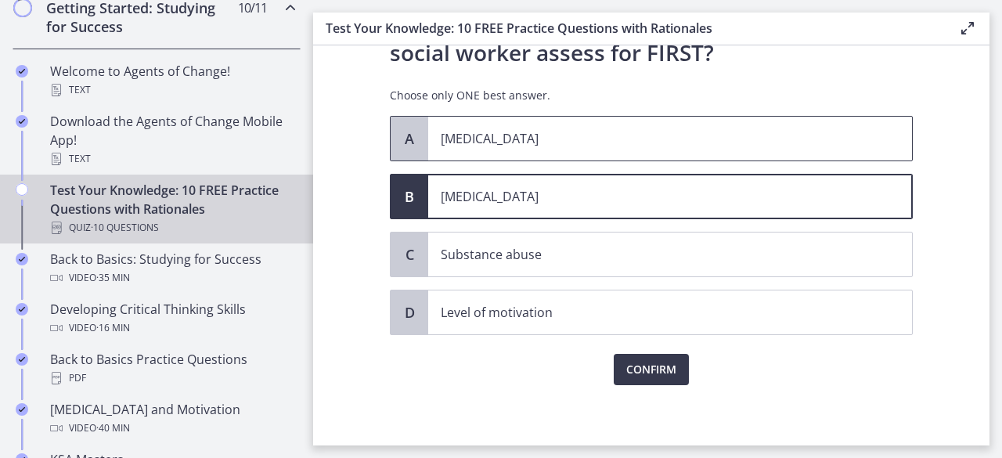
click at [844, 145] on p "Child abuse" at bounding box center [654, 138] width 427 height 19
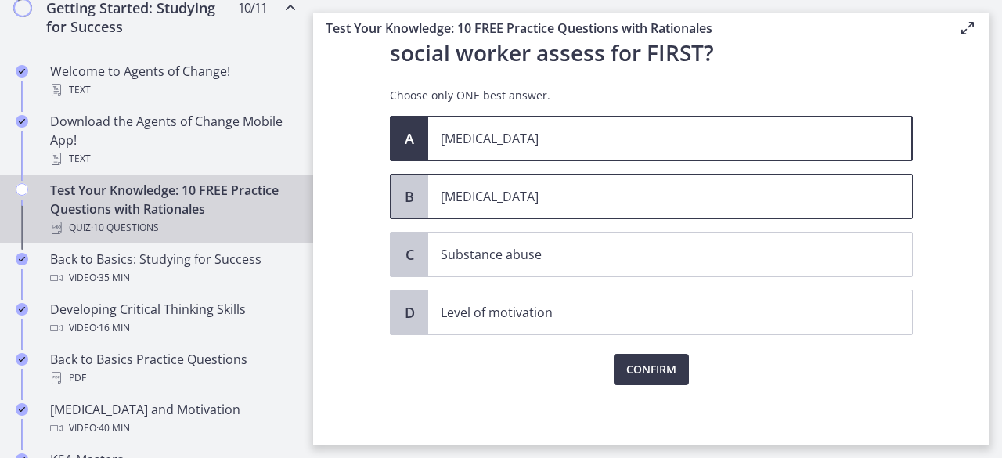
click at [665, 199] on p "Child neglect" at bounding box center [654, 196] width 427 height 19
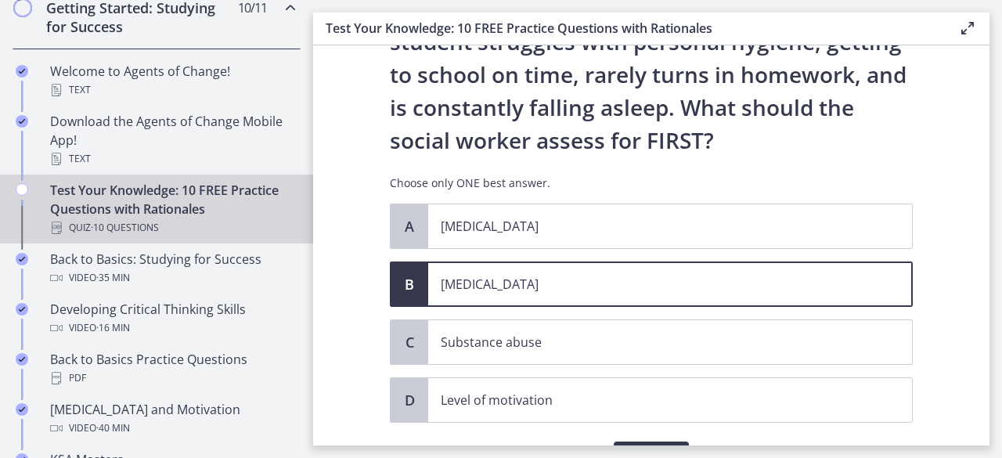
scroll to position [157, 0]
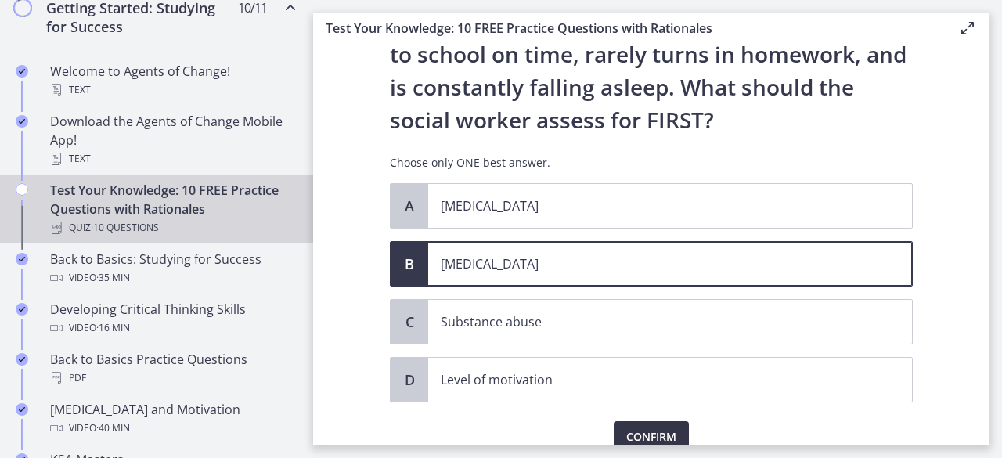
click at [651, 430] on span "Confirm" at bounding box center [651, 436] width 50 height 19
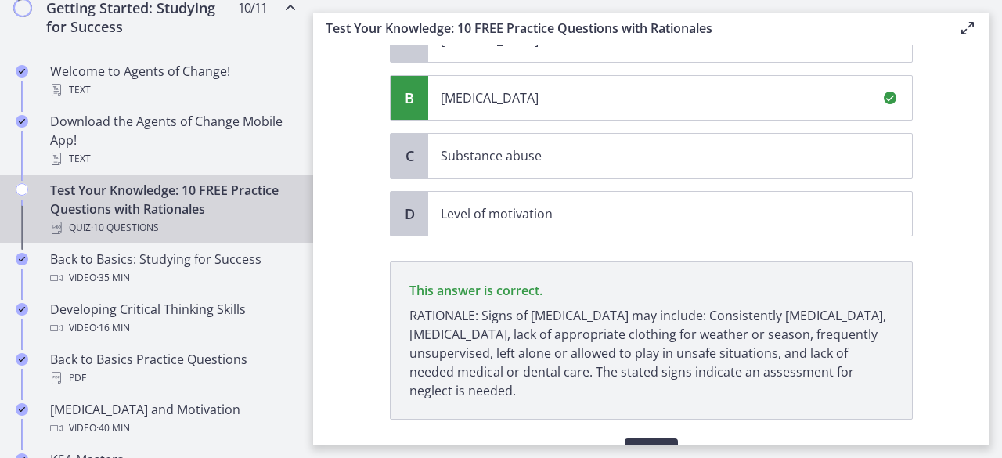
scroll to position [406, 0]
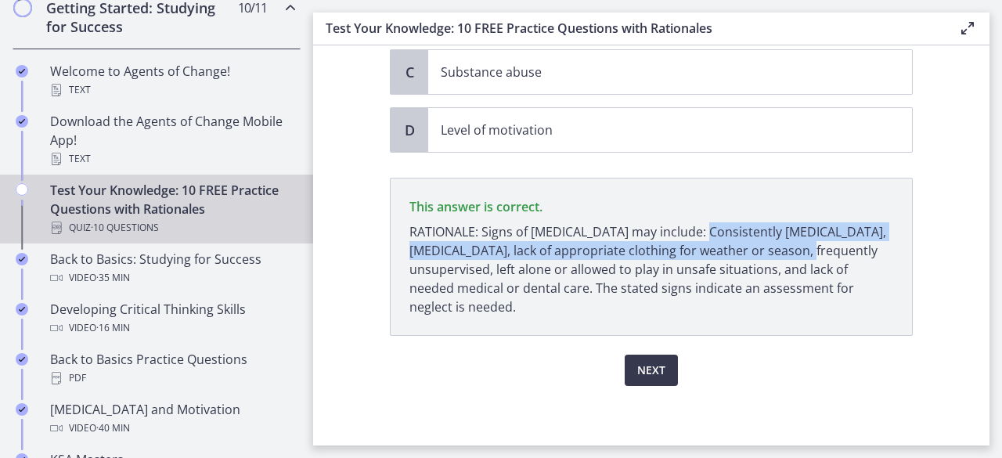
drag, startPoint x: 684, startPoint y: 229, endPoint x: 778, endPoint y: 251, distance: 96.5
click at [778, 251] on p "RATIONALE: Signs of child neglect may include: Consistently poor hygiene, poor …" at bounding box center [651, 269] width 484 height 94
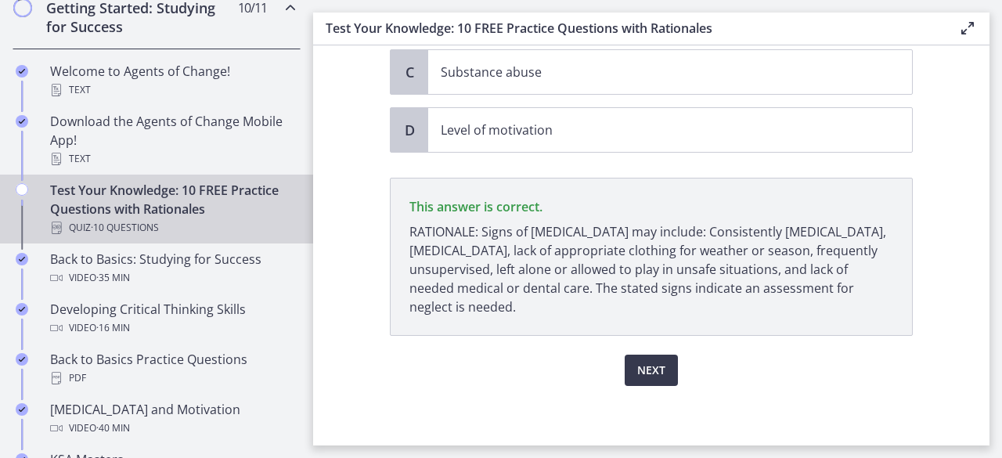
click at [716, 275] on p "RATIONALE: Signs of child neglect may include: Consistently poor hygiene, poor …" at bounding box center [651, 269] width 484 height 94
click at [658, 373] on span "Next" at bounding box center [651, 370] width 28 height 19
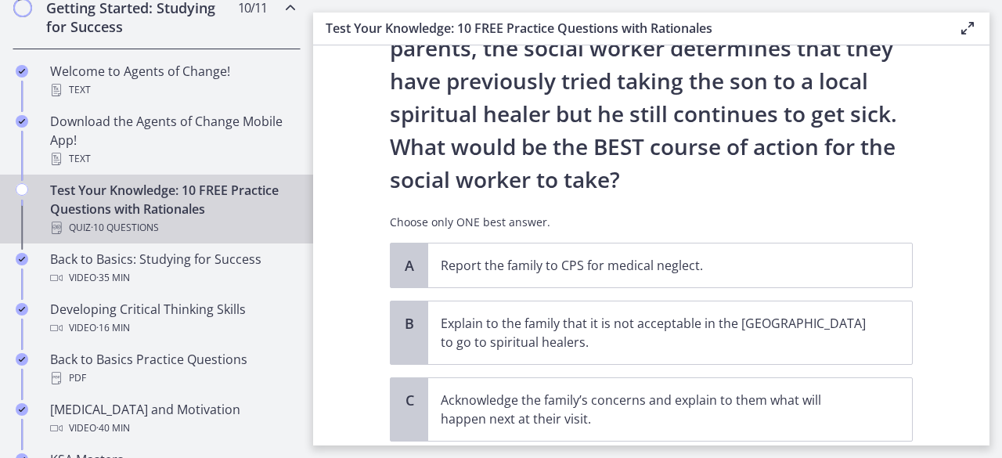
scroll to position [340, 0]
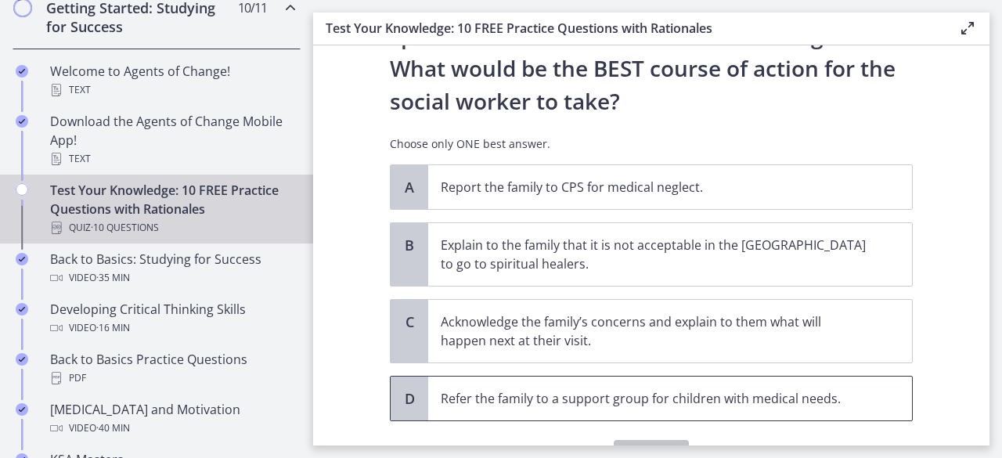
click at [817, 386] on span "Refer the family to a support group for children with medical needs." at bounding box center [670, 399] width 484 height 44
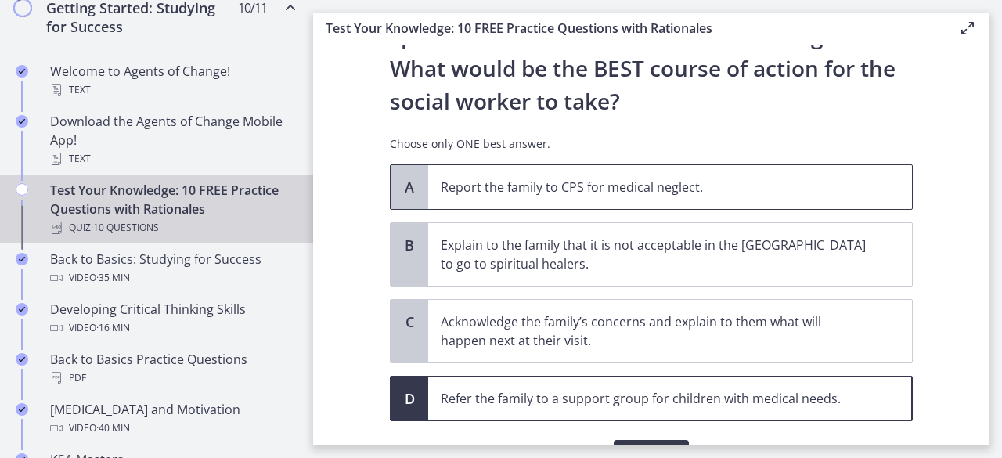
click at [828, 199] on span "Report the family to CPS for medical neglect." at bounding box center [670, 187] width 484 height 44
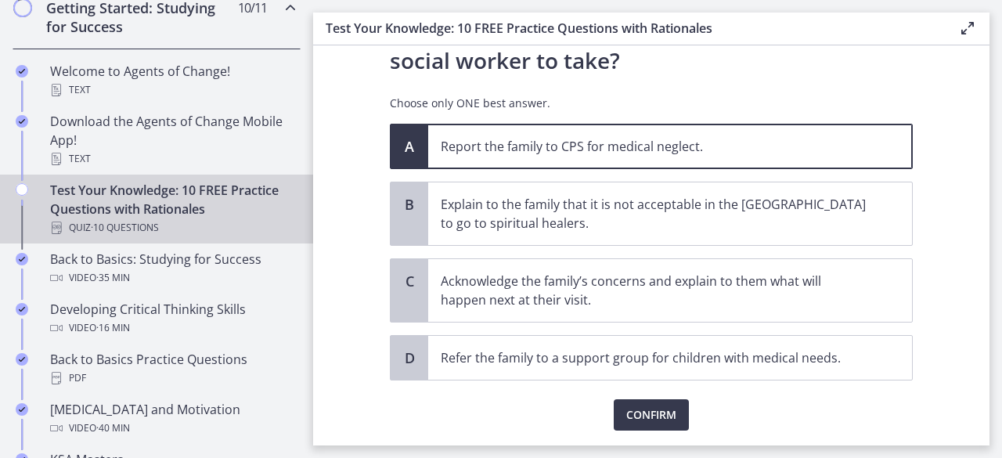
scroll to position [418, 0]
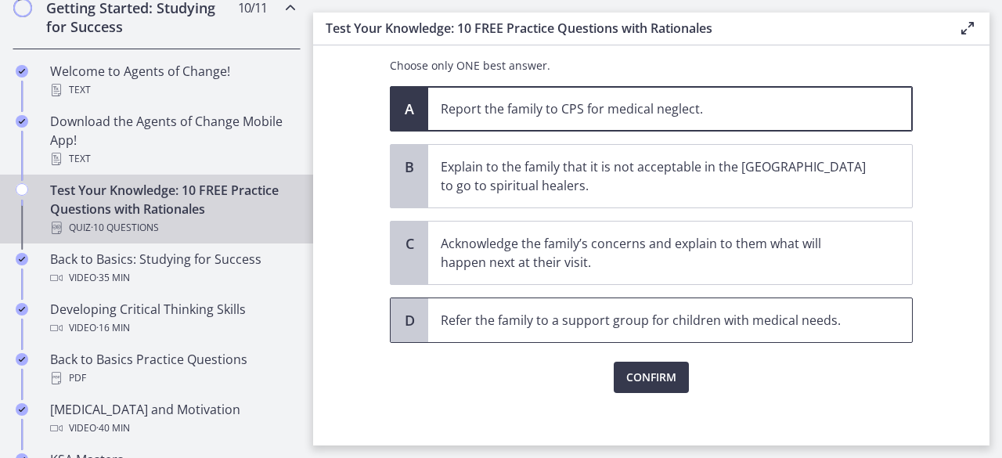
click at [700, 328] on span "Refer the family to a support group for children with medical needs." at bounding box center [670, 320] width 484 height 44
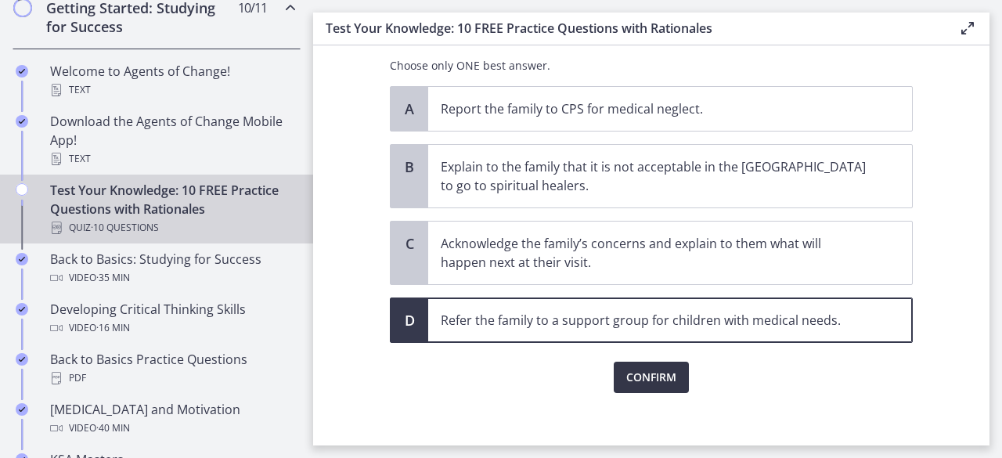
click at [656, 373] on span "Confirm" at bounding box center [651, 377] width 50 height 19
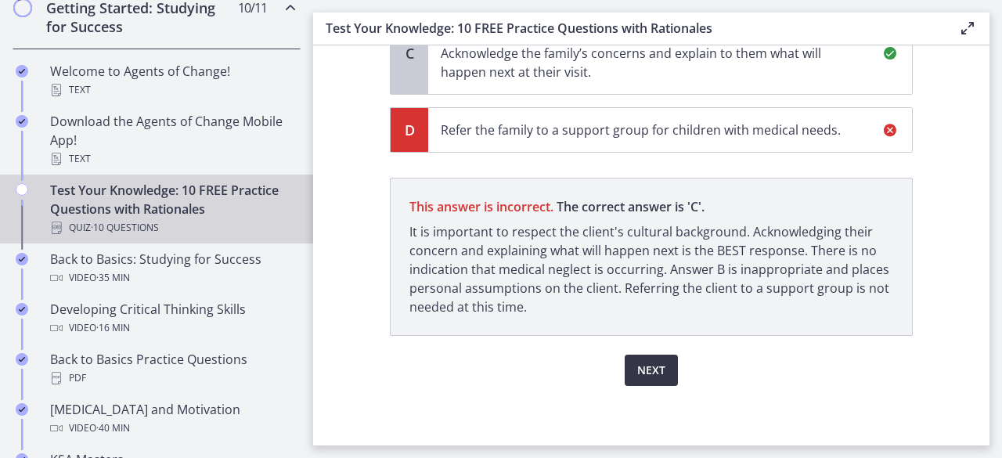
scroll to position [452, 0]
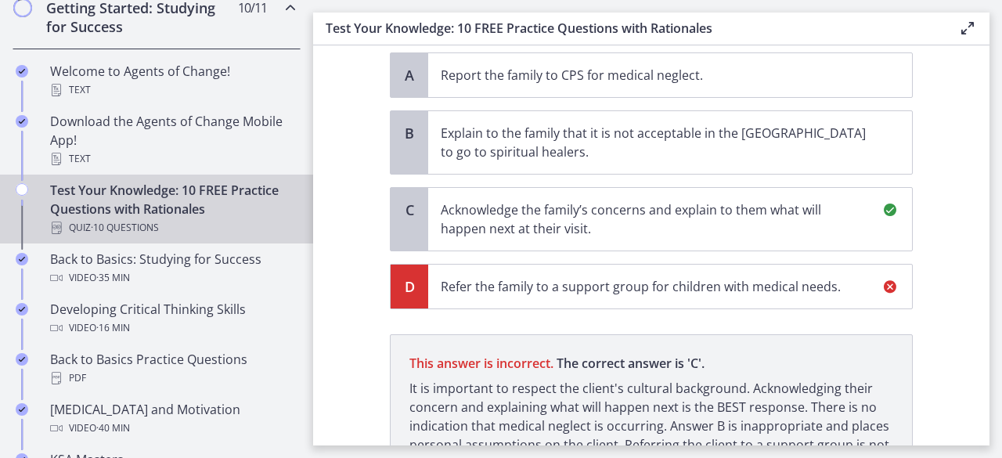
click at [722, 214] on p "Acknowledge the family’s concerns and explain to them what will happen next at …" at bounding box center [654, 219] width 427 height 38
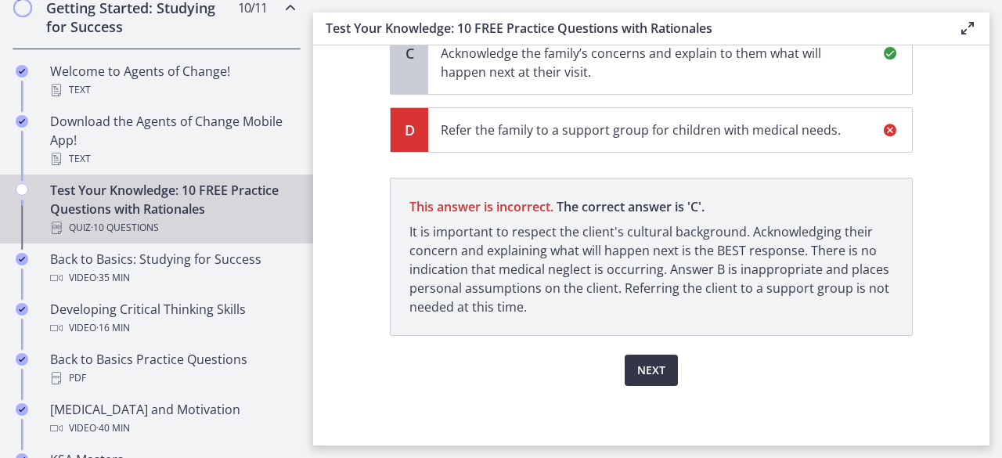
click at [649, 377] on button "Next" at bounding box center [651, 370] width 53 height 31
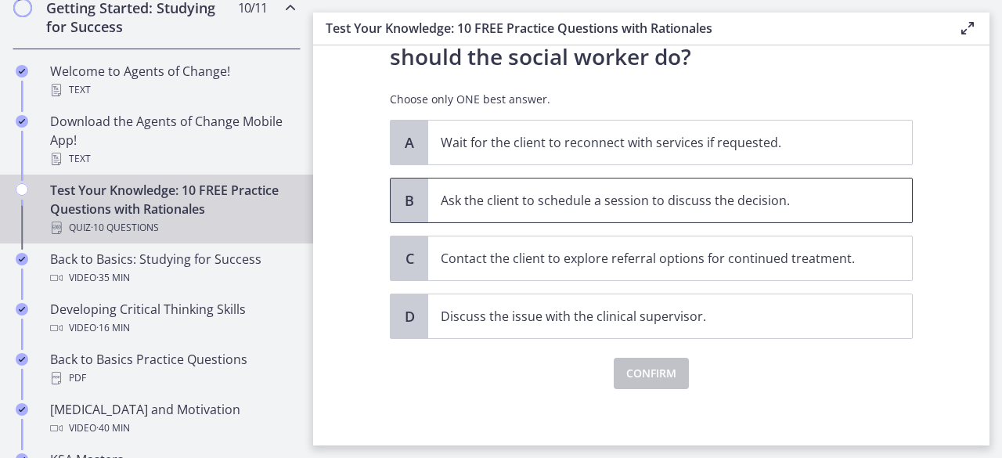
scroll to position [257, 0]
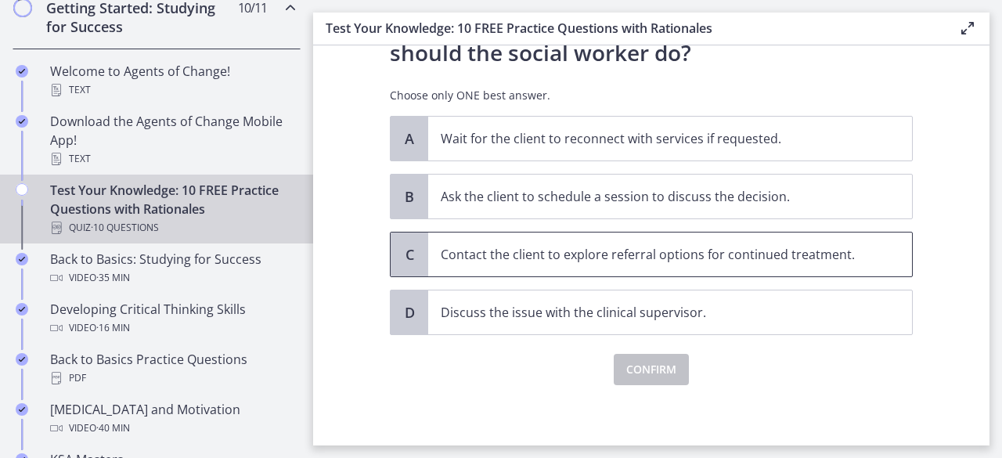
click at [803, 258] on p "Contact the client to explore referral options for continued treatment." at bounding box center [654, 254] width 427 height 19
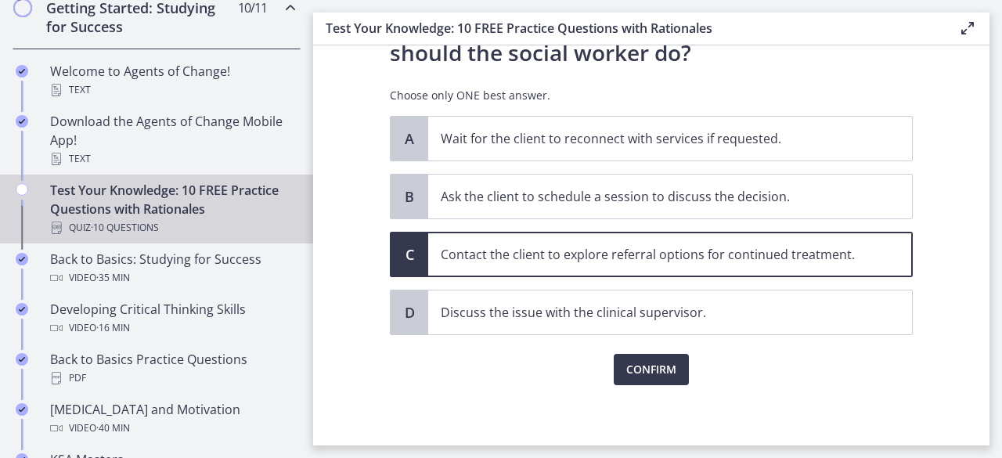
click at [656, 189] on div "Question 9 of 10 A social worker is working in a community mental health settin…" at bounding box center [651, 4] width 548 height 369
click at [656, 371] on span "Confirm" at bounding box center [651, 369] width 50 height 19
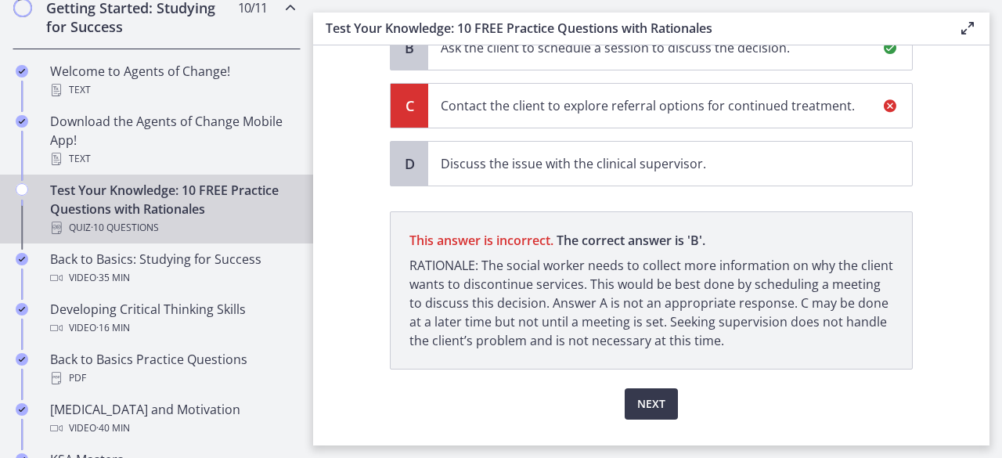
scroll to position [439, 0]
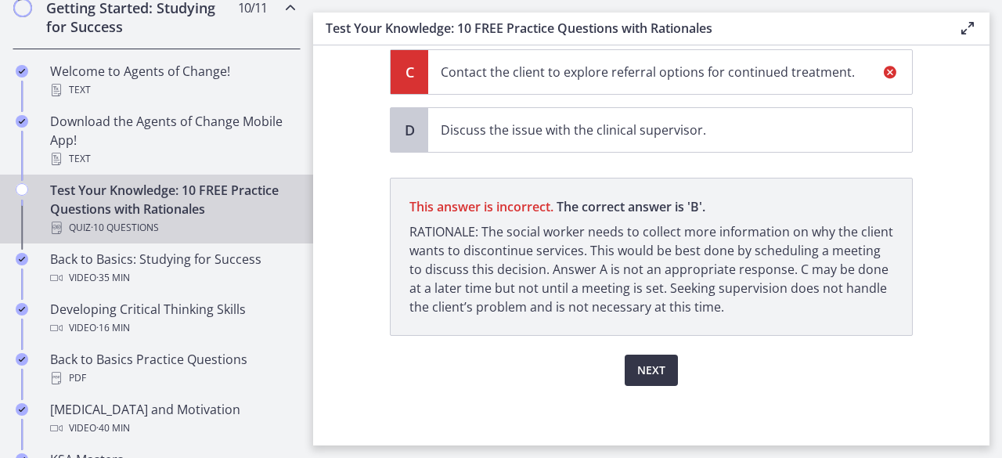
click at [644, 367] on span "Next" at bounding box center [651, 370] width 28 height 19
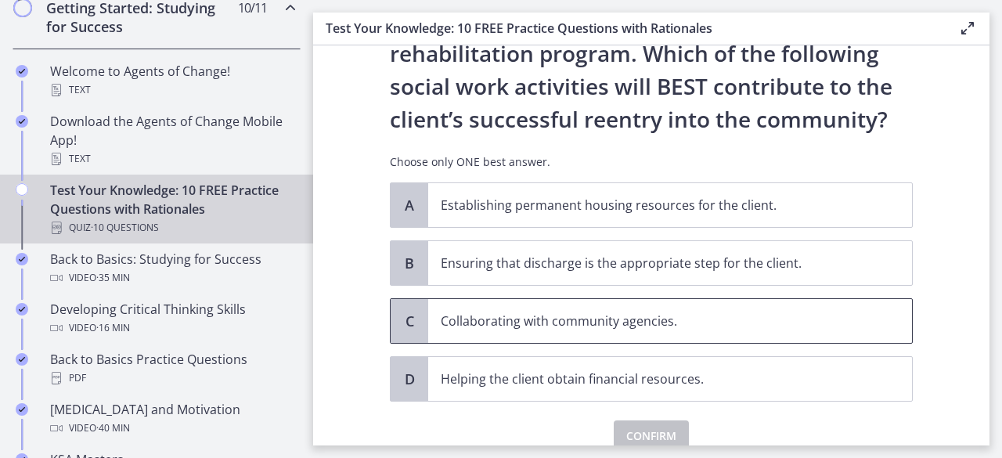
scroll to position [191, 0]
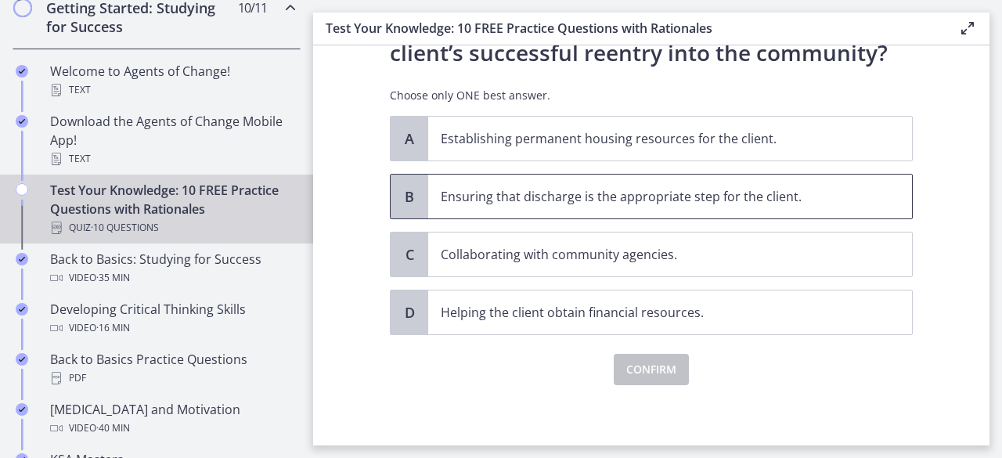
click at [758, 200] on p "Ensuring that discharge is the appropriate step for the client." at bounding box center [654, 196] width 427 height 19
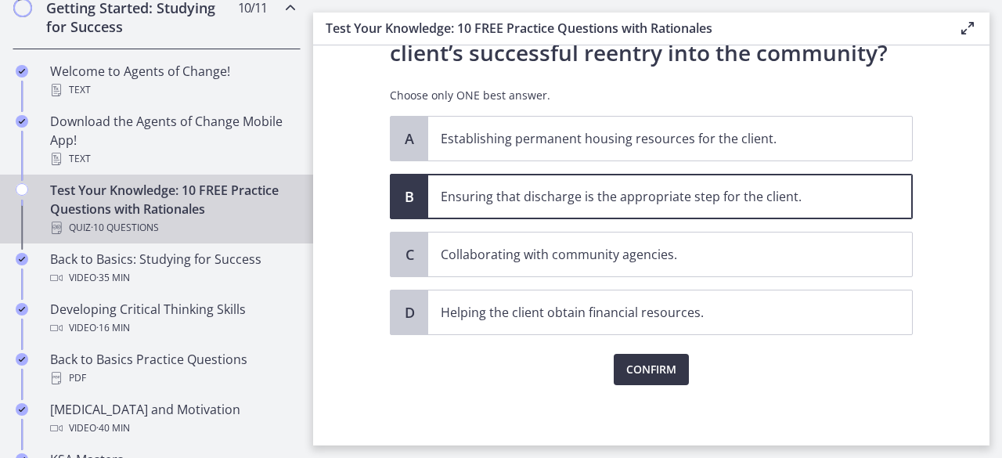
click at [648, 365] on span "Confirm" at bounding box center [651, 369] width 50 height 19
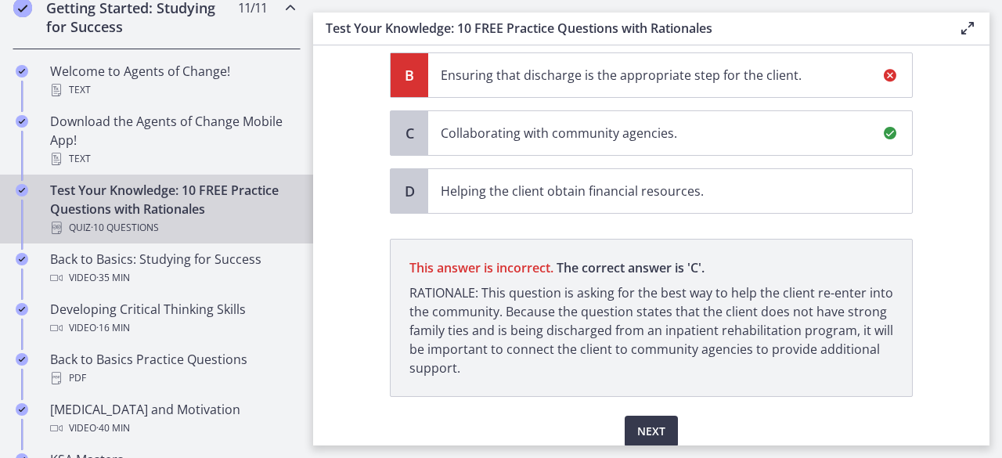
scroll to position [313, 0]
click at [649, 421] on span "Next" at bounding box center [651, 430] width 28 height 19
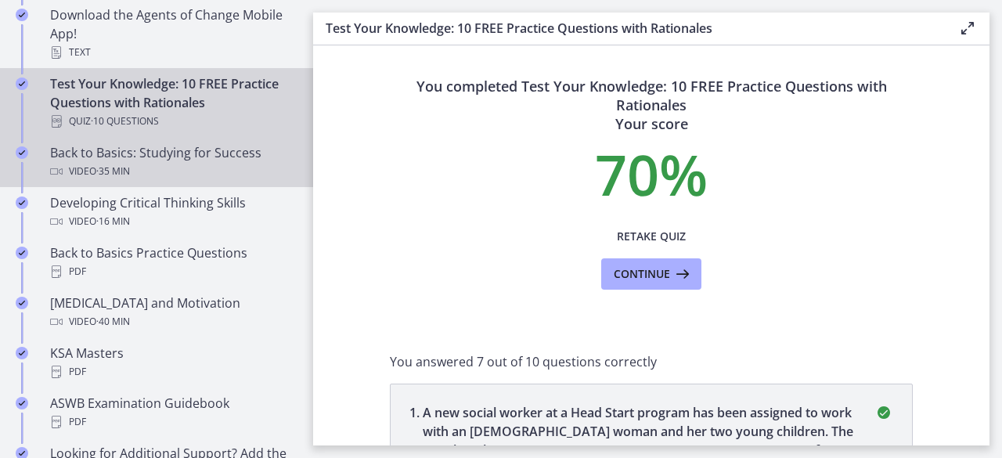
scroll to position [470, 0]
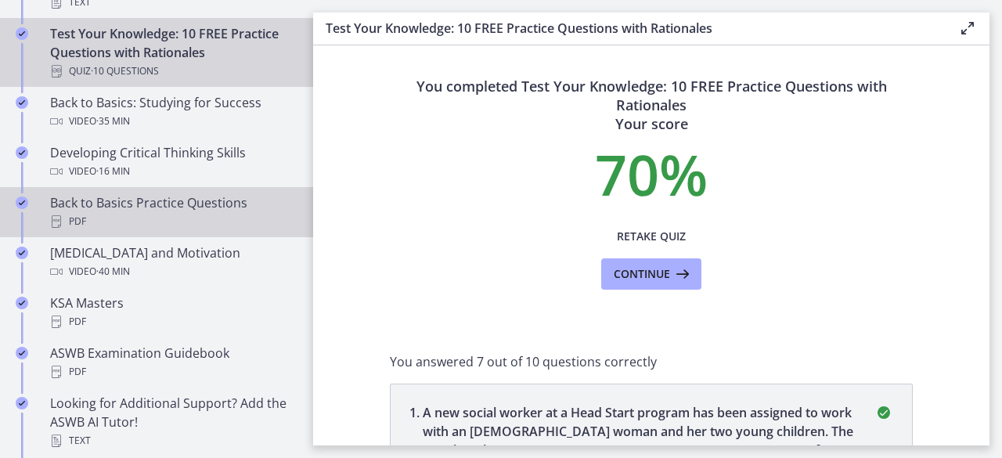
click at [171, 211] on div "Back to Basics Practice Questions PDF" at bounding box center [172, 212] width 244 height 38
